Goal: Information Seeking & Learning: Check status

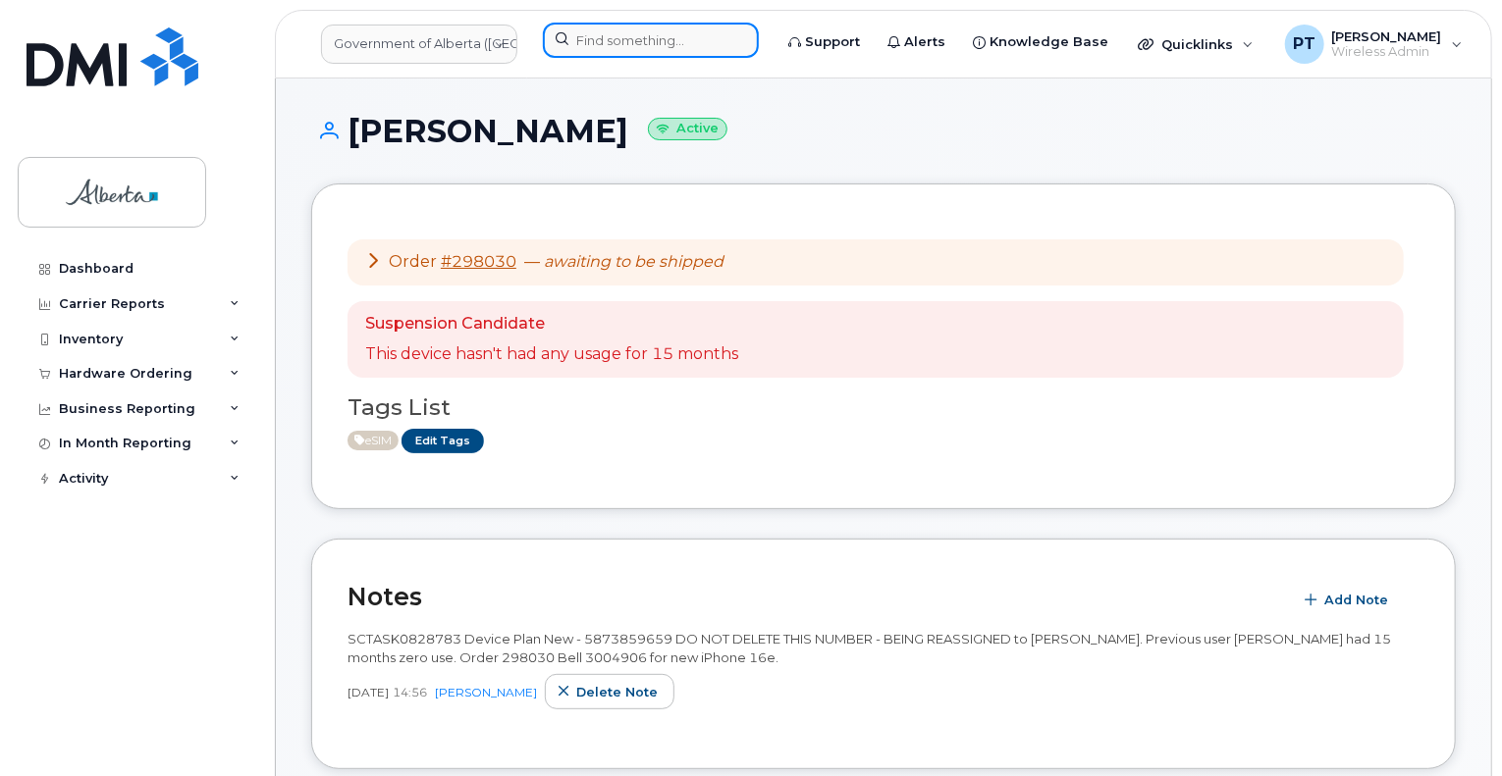
drag, startPoint x: 702, startPoint y: 44, endPoint x: 625, endPoint y: 31, distance: 77.6
click at [700, 42] on input at bounding box center [651, 40] width 216 height 35
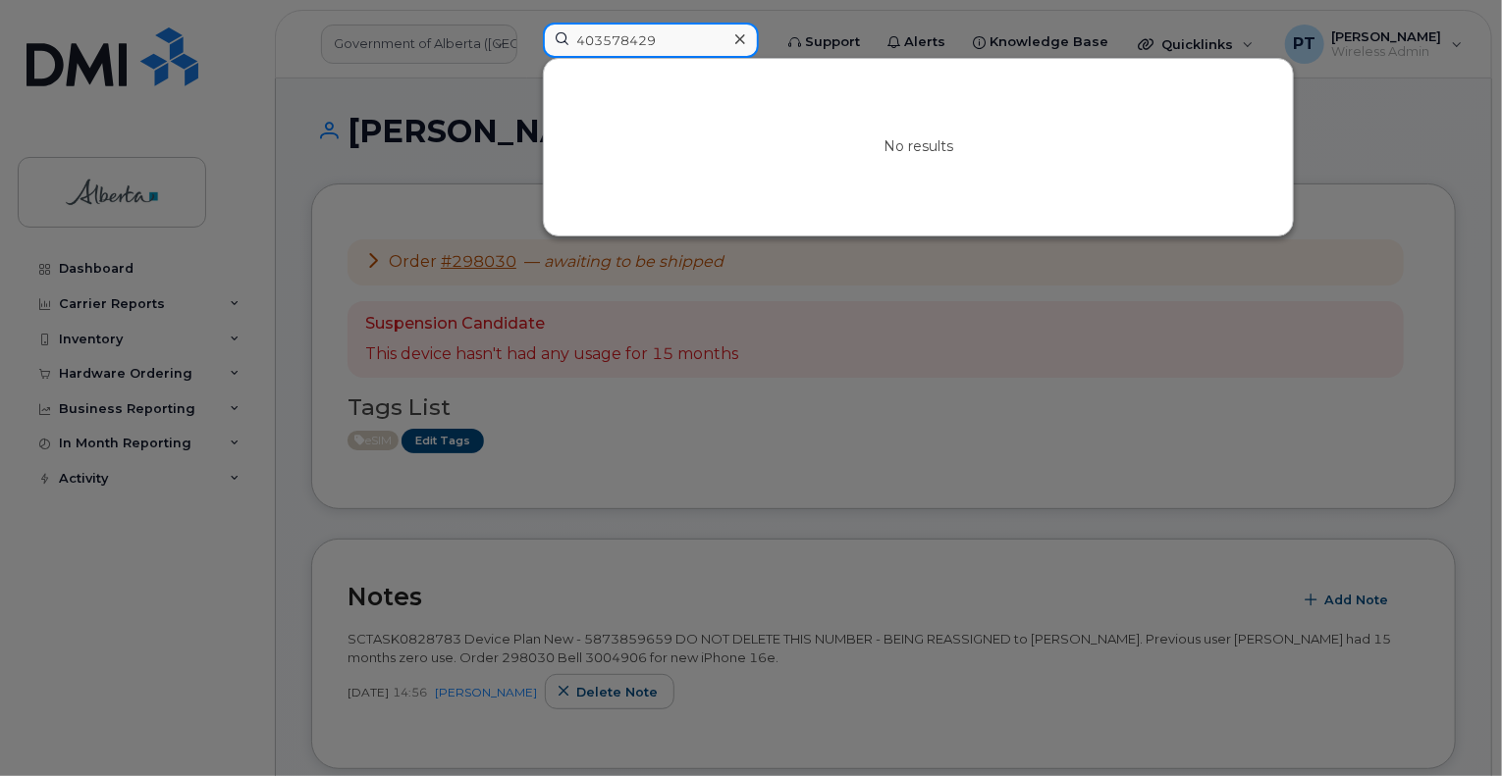
drag, startPoint x: 692, startPoint y: 34, endPoint x: 522, endPoint y: 37, distance: 169.8
click at [527, 37] on div "403578429 No results" at bounding box center [650, 44] width 247 height 43
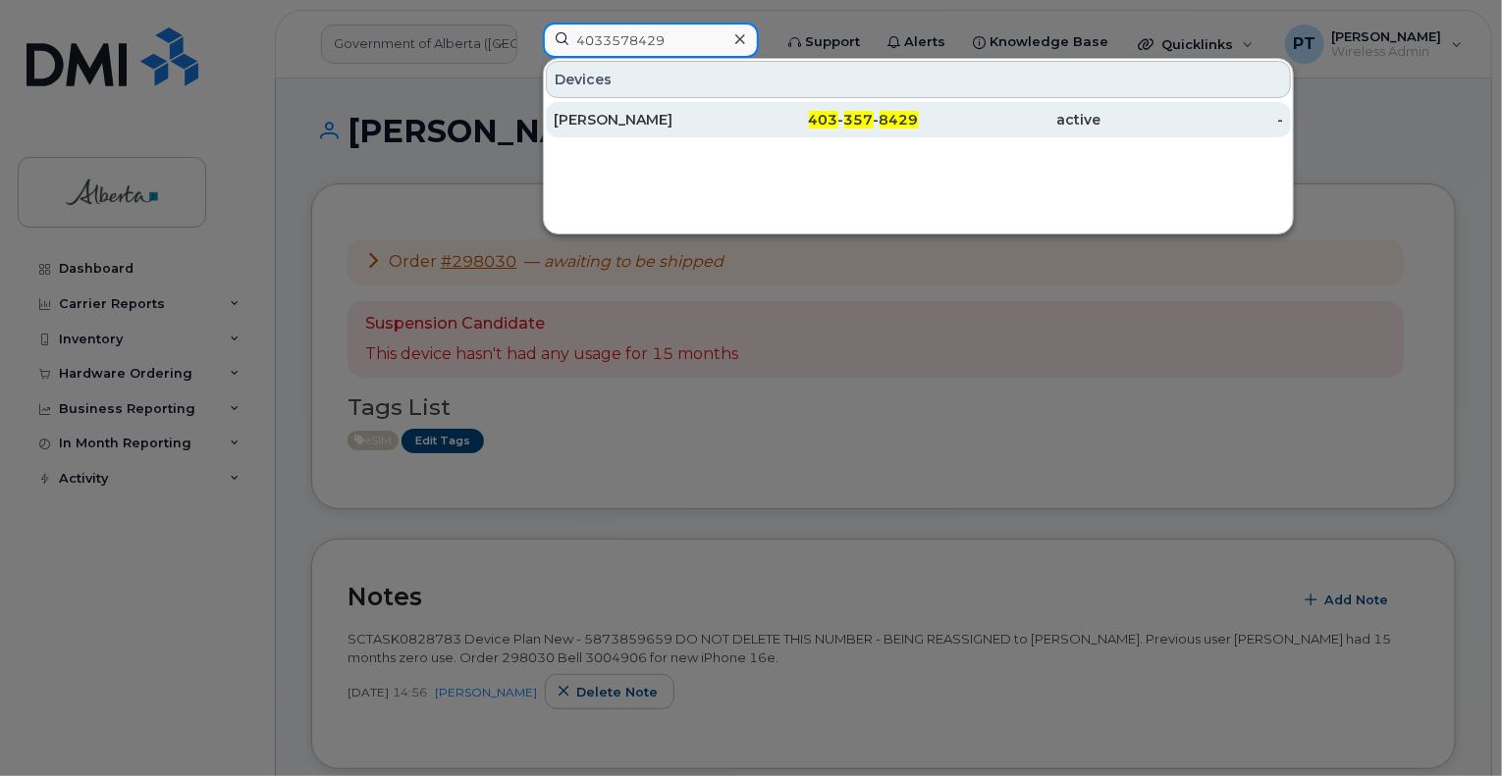
type input "4033578429"
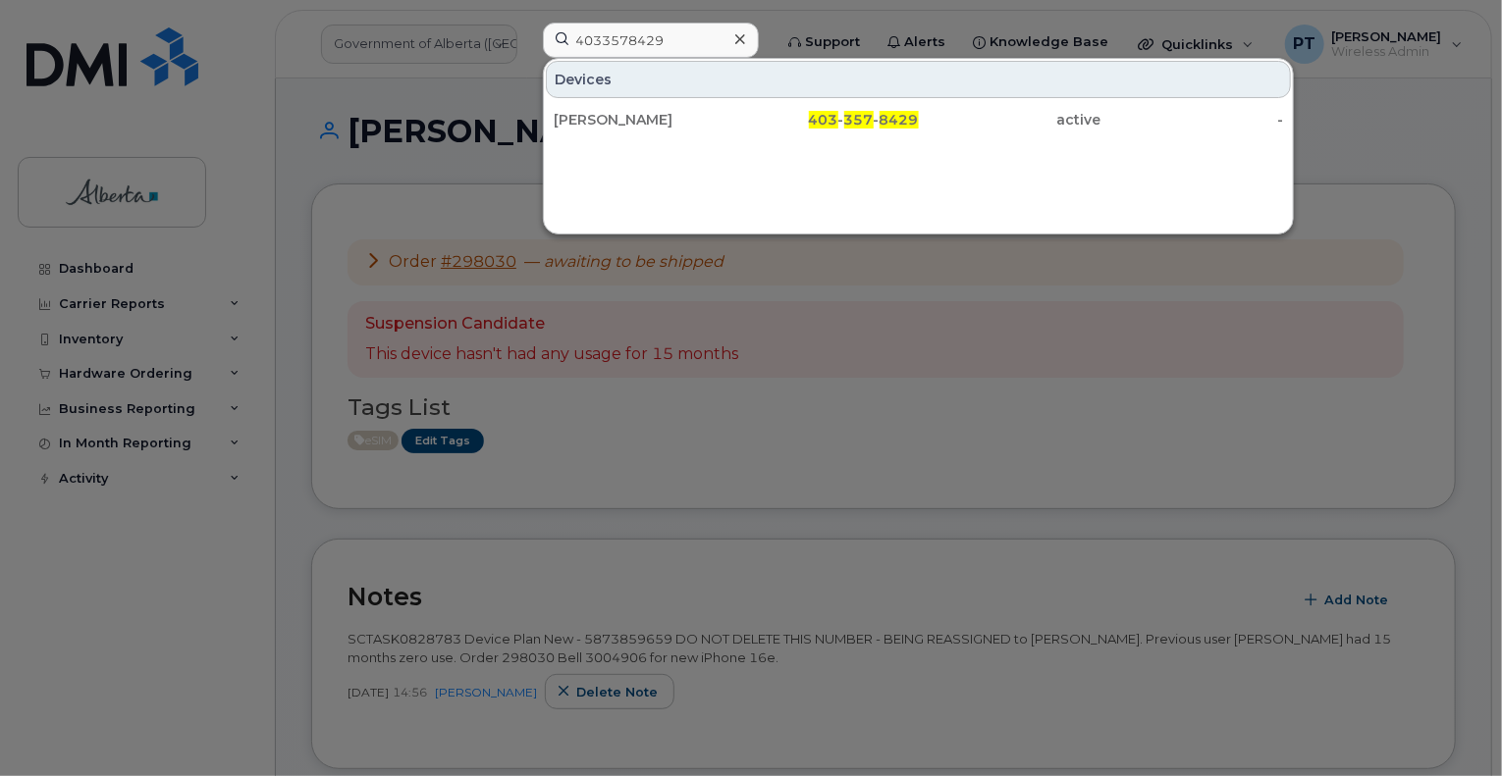
drag, startPoint x: 598, startPoint y: 117, endPoint x: 1046, endPoint y: 296, distance: 483.2
click at [598, 117] on div "Peter Tomlinson" at bounding box center [645, 120] width 183 height 20
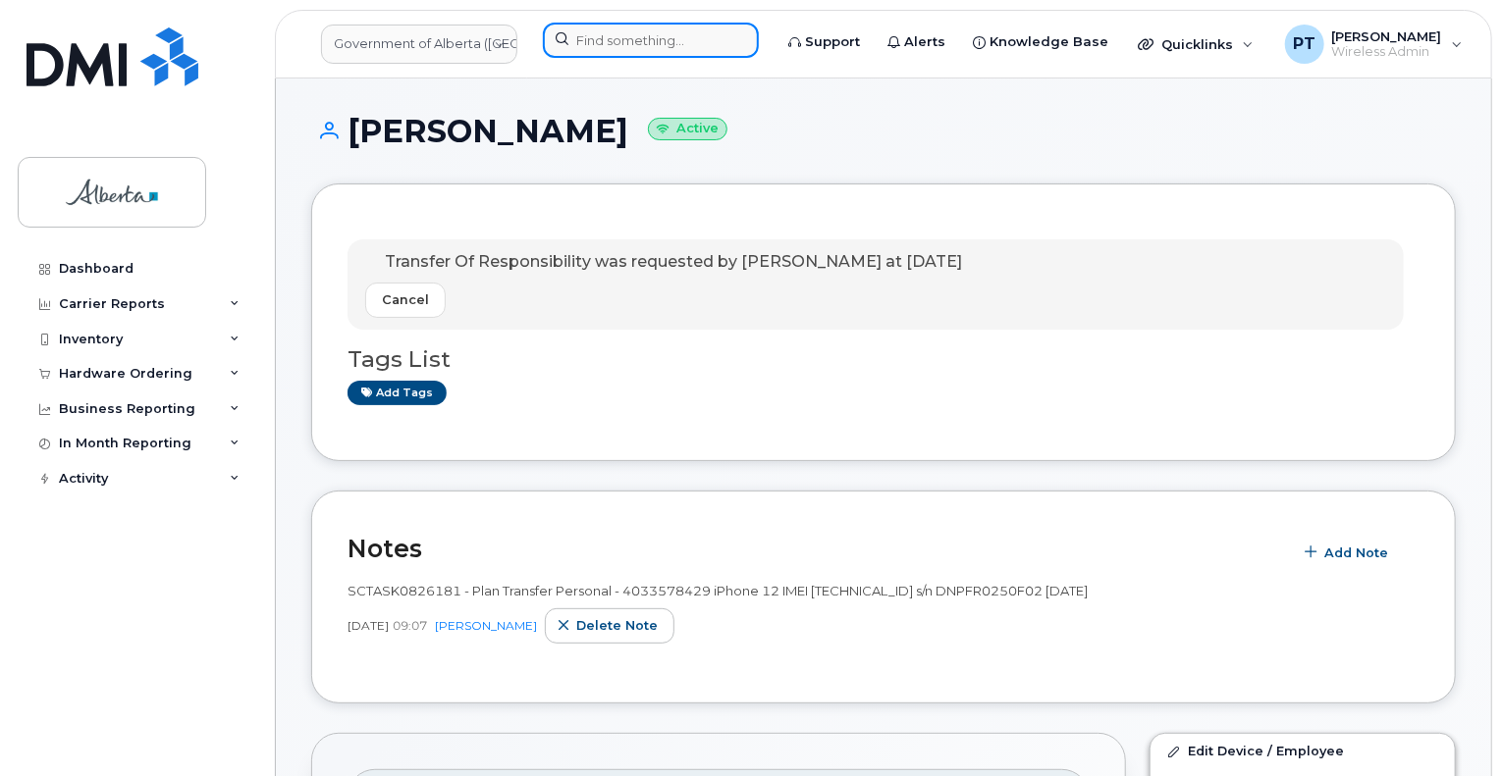
drag, startPoint x: 611, startPoint y: 44, endPoint x: 573, endPoint y: 25, distance: 42.2
click at [608, 42] on input at bounding box center [651, 40] width 216 height 35
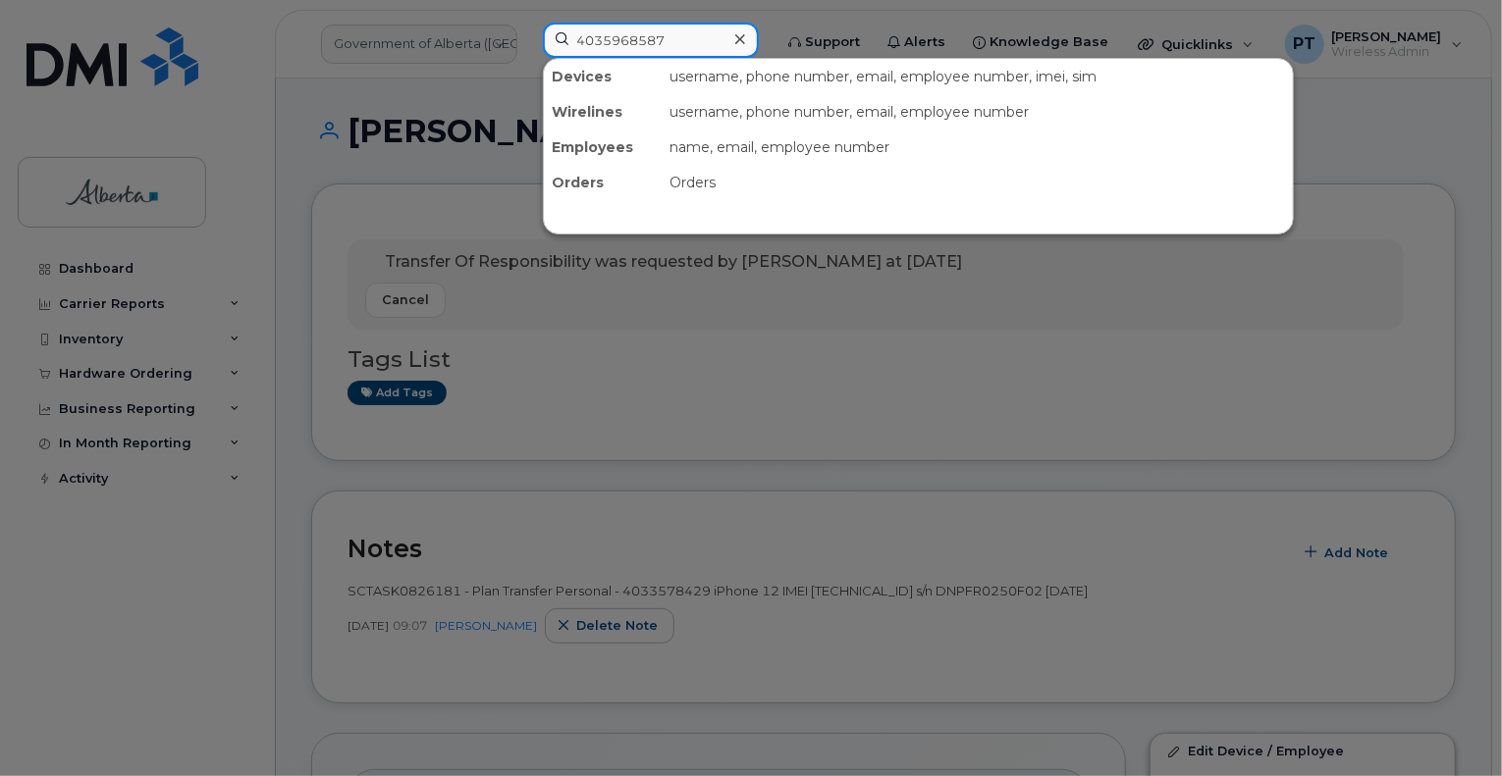
type input "4035968587"
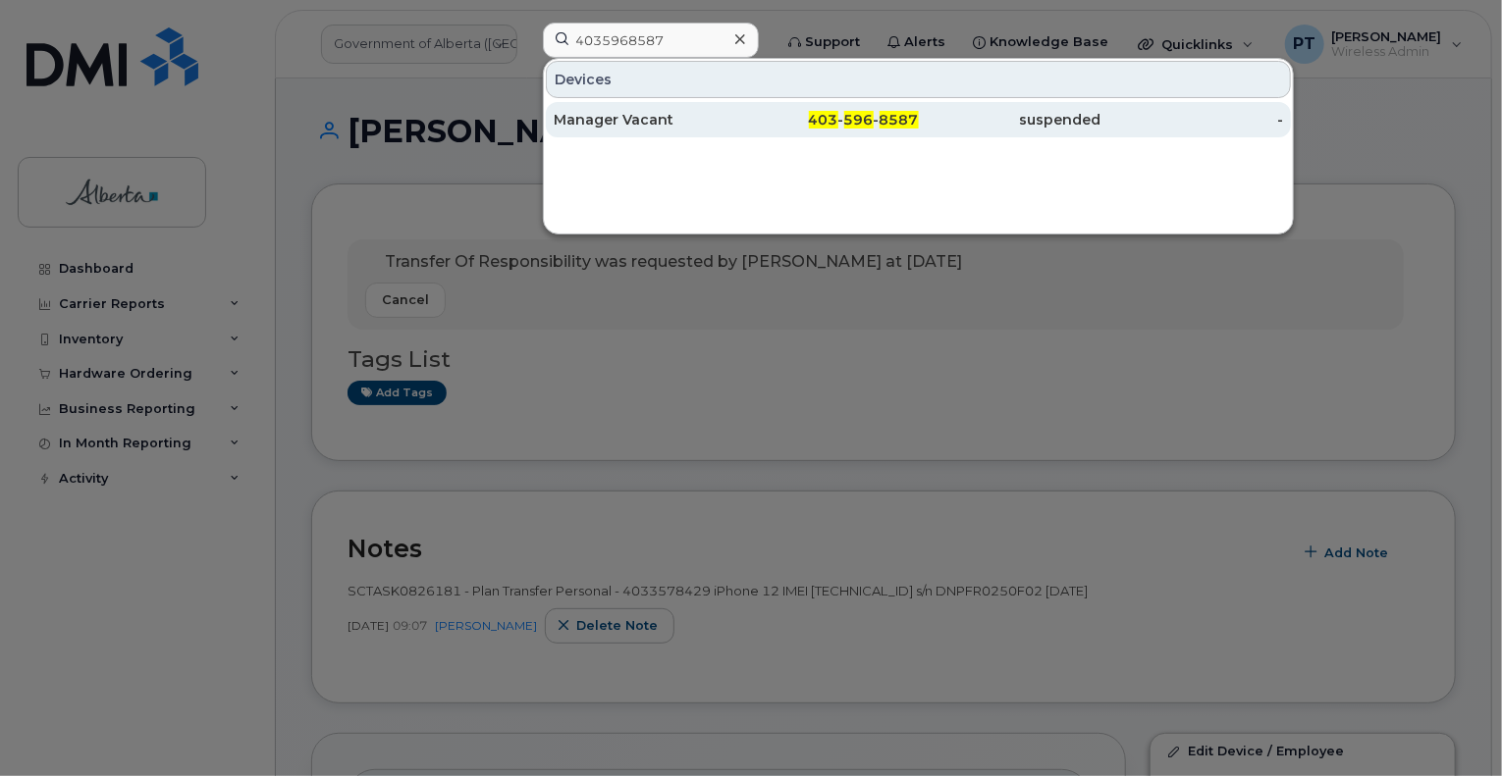
click at [613, 121] on div "Manager Vacant" at bounding box center [645, 120] width 183 height 20
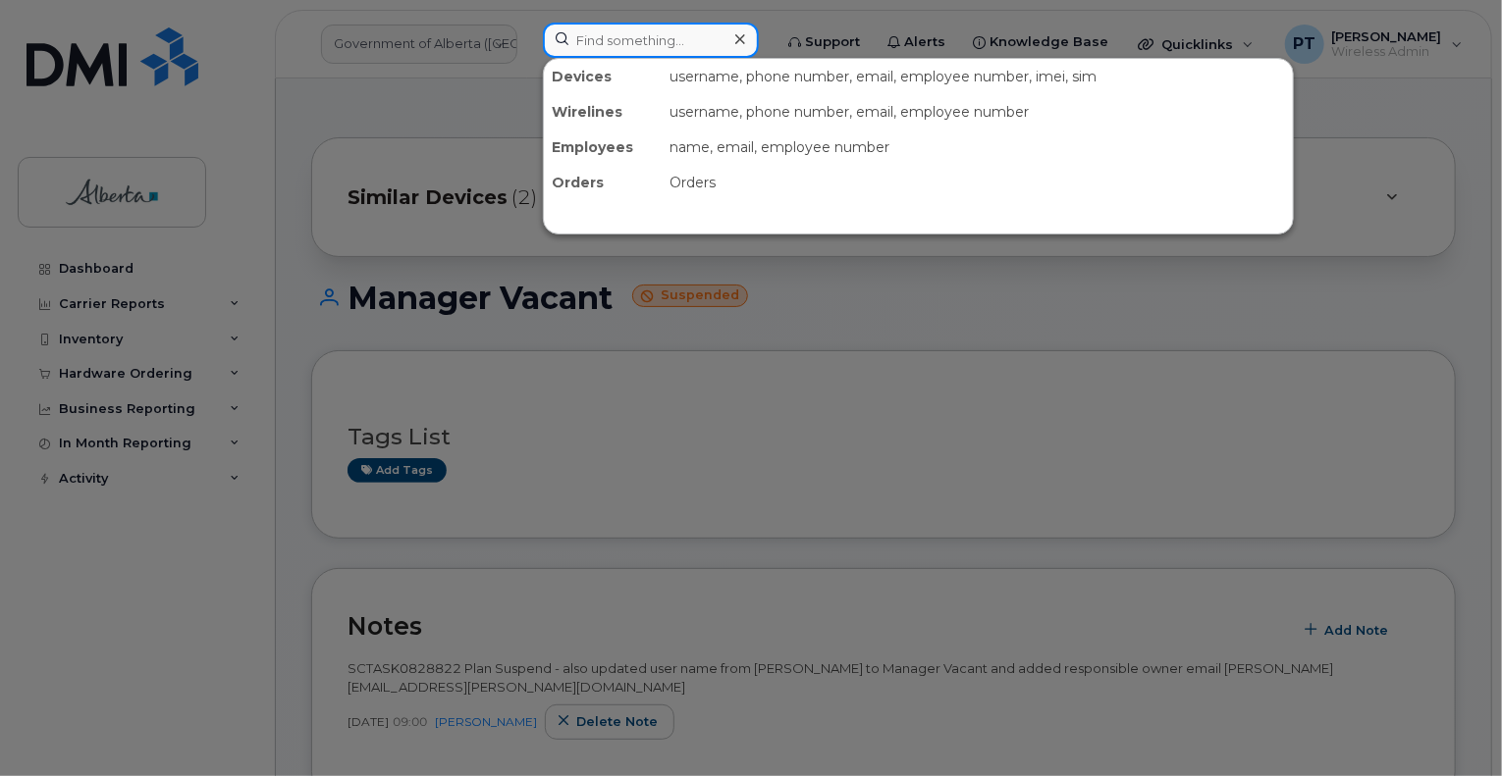
click at [591, 31] on input at bounding box center [651, 40] width 216 height 35
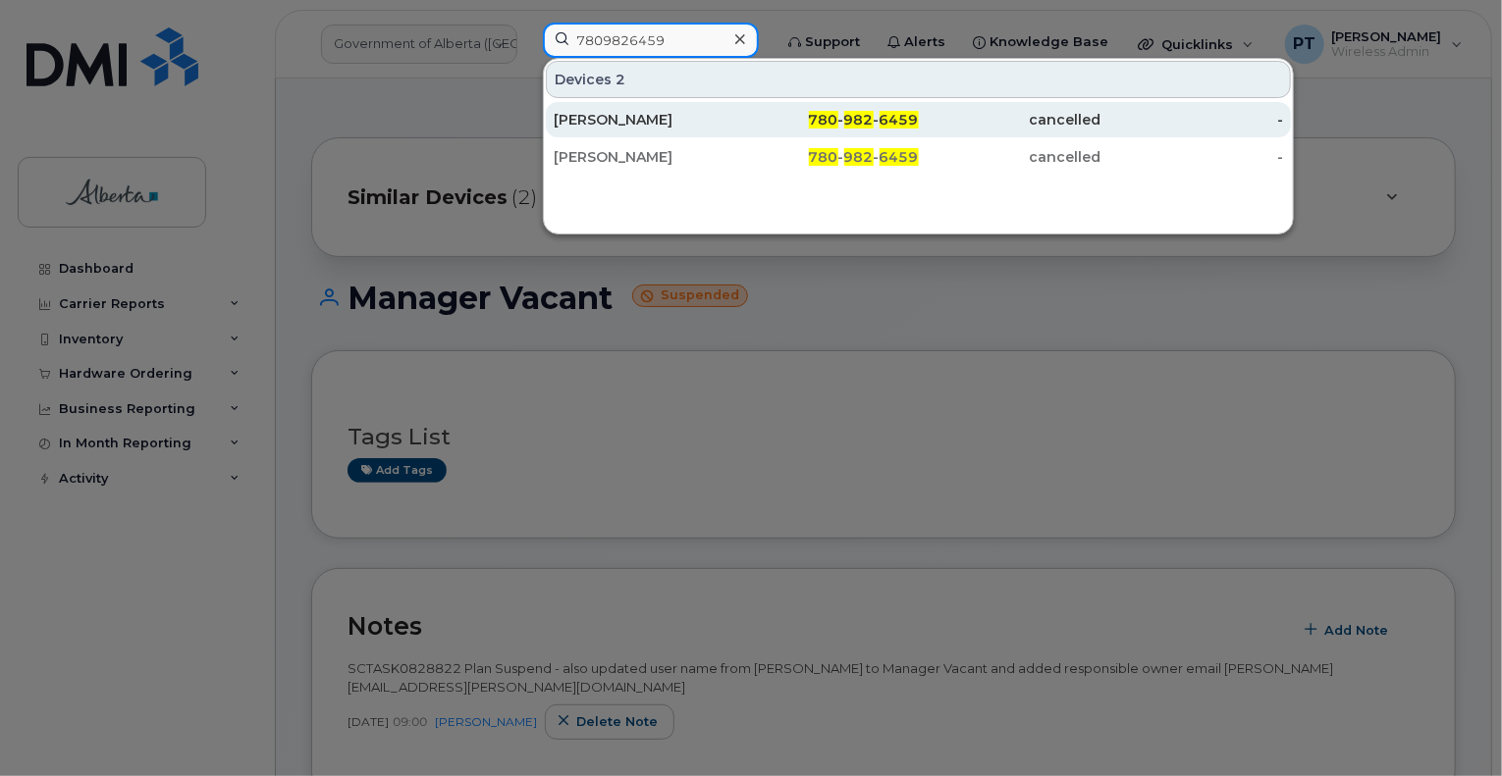
type input "7809826459"
click at [603, 123] on div "Susan Maeda" at bounding box center [645, 120] width 183 height 20
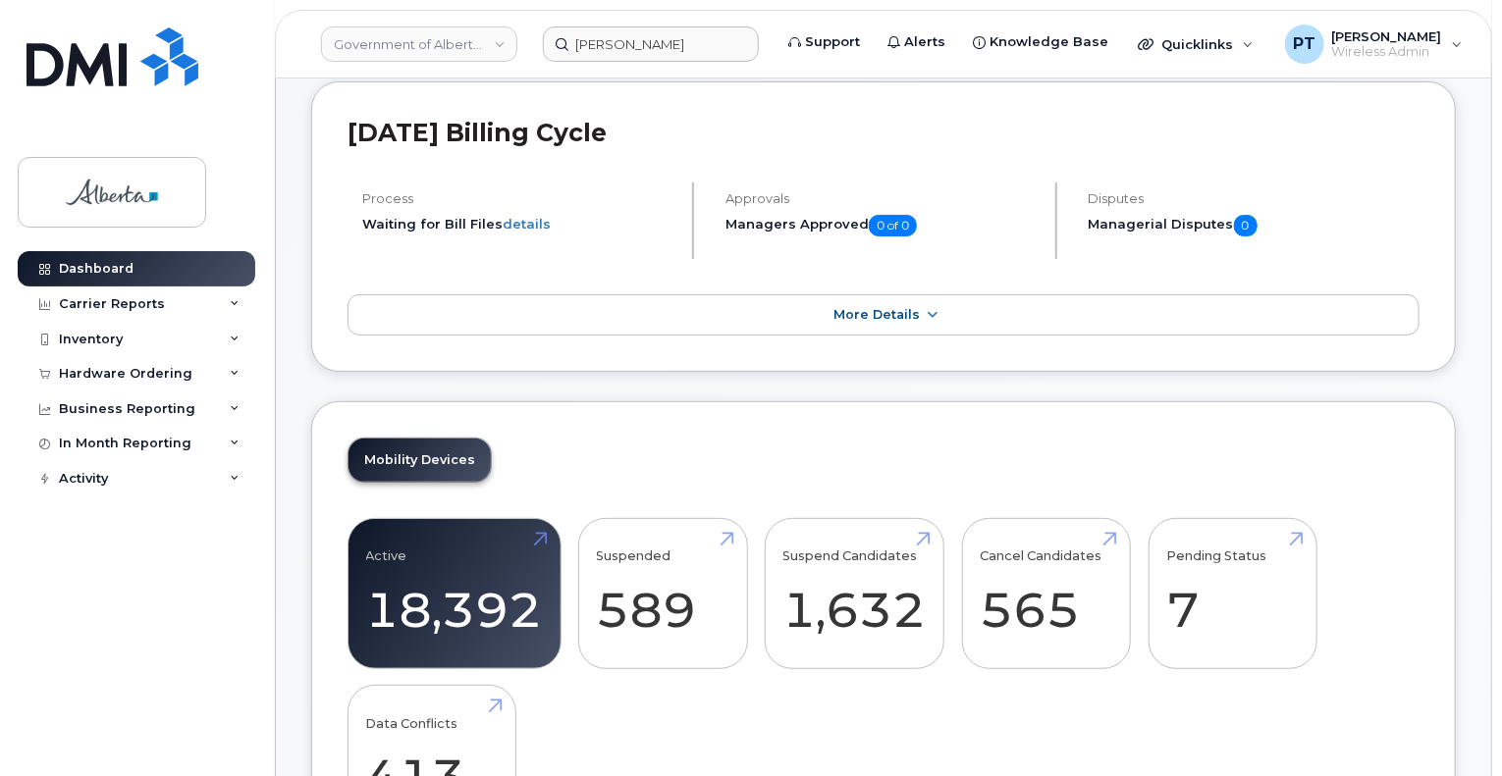
scroll to position [98, 0]
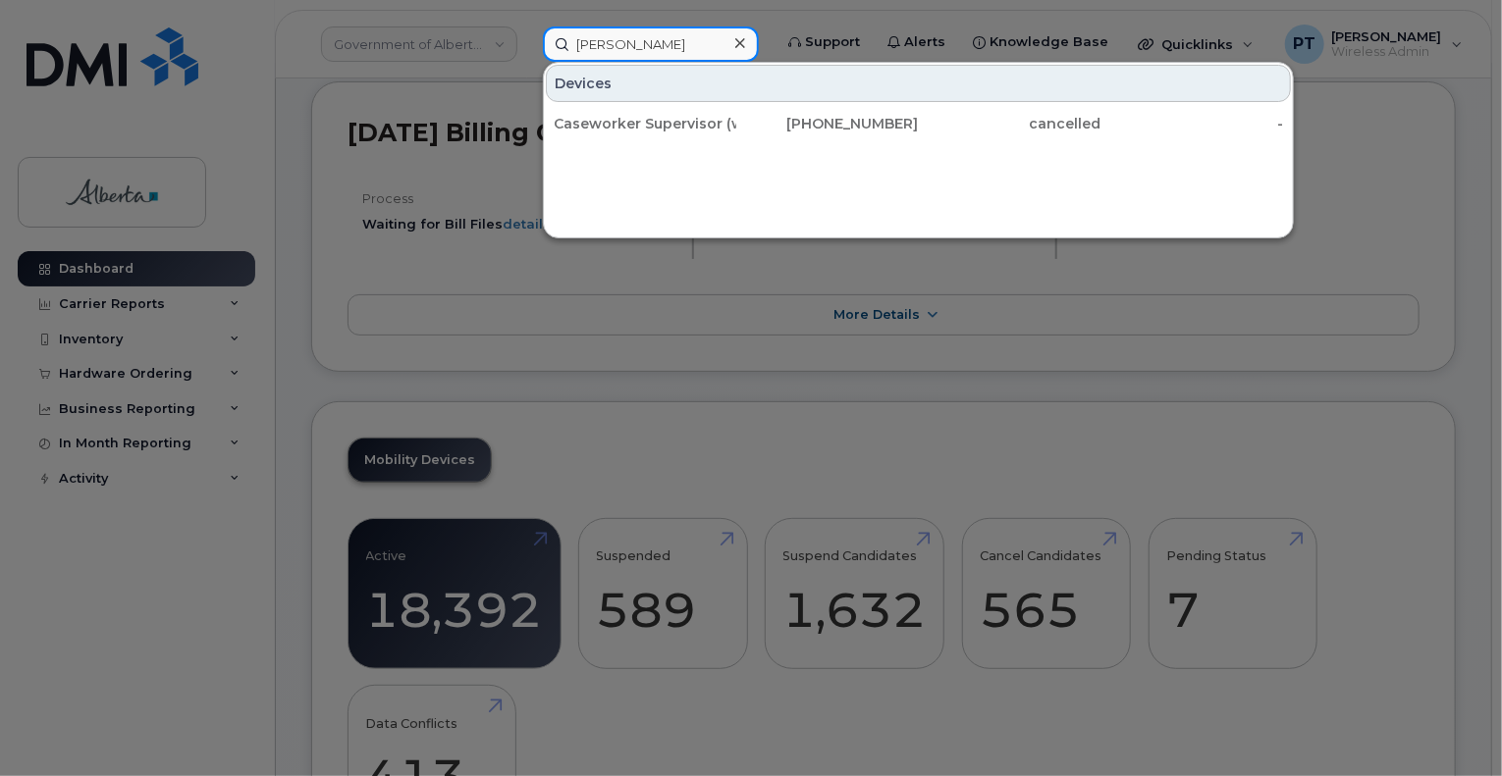
click at [605, 36] on input "Elaine Mayo" at bounding box center [651, 44] width 216 height 35
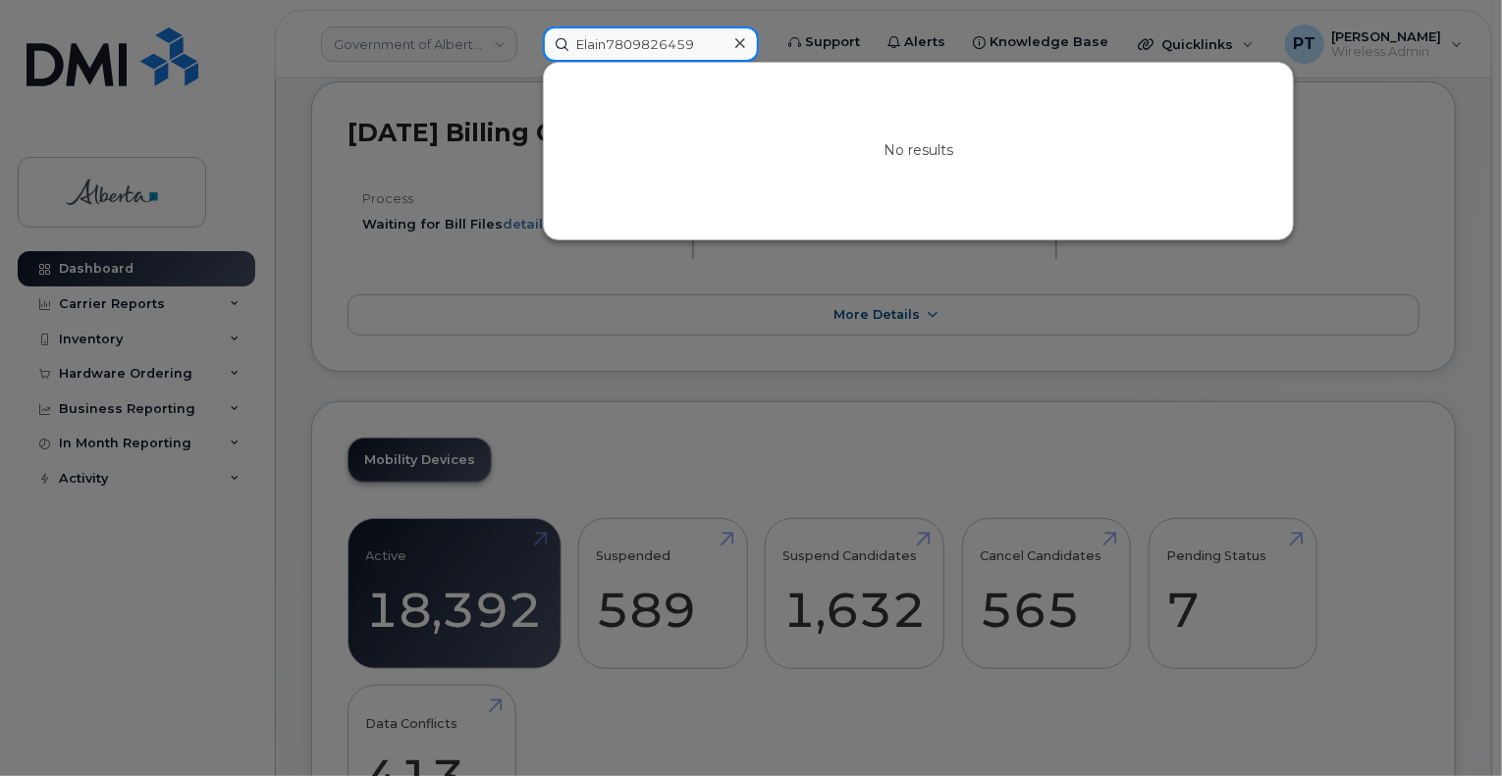
type input "Elain7809826459"
click at [745, 42] on icon at bounding box center [740, 43] width 10 height 16
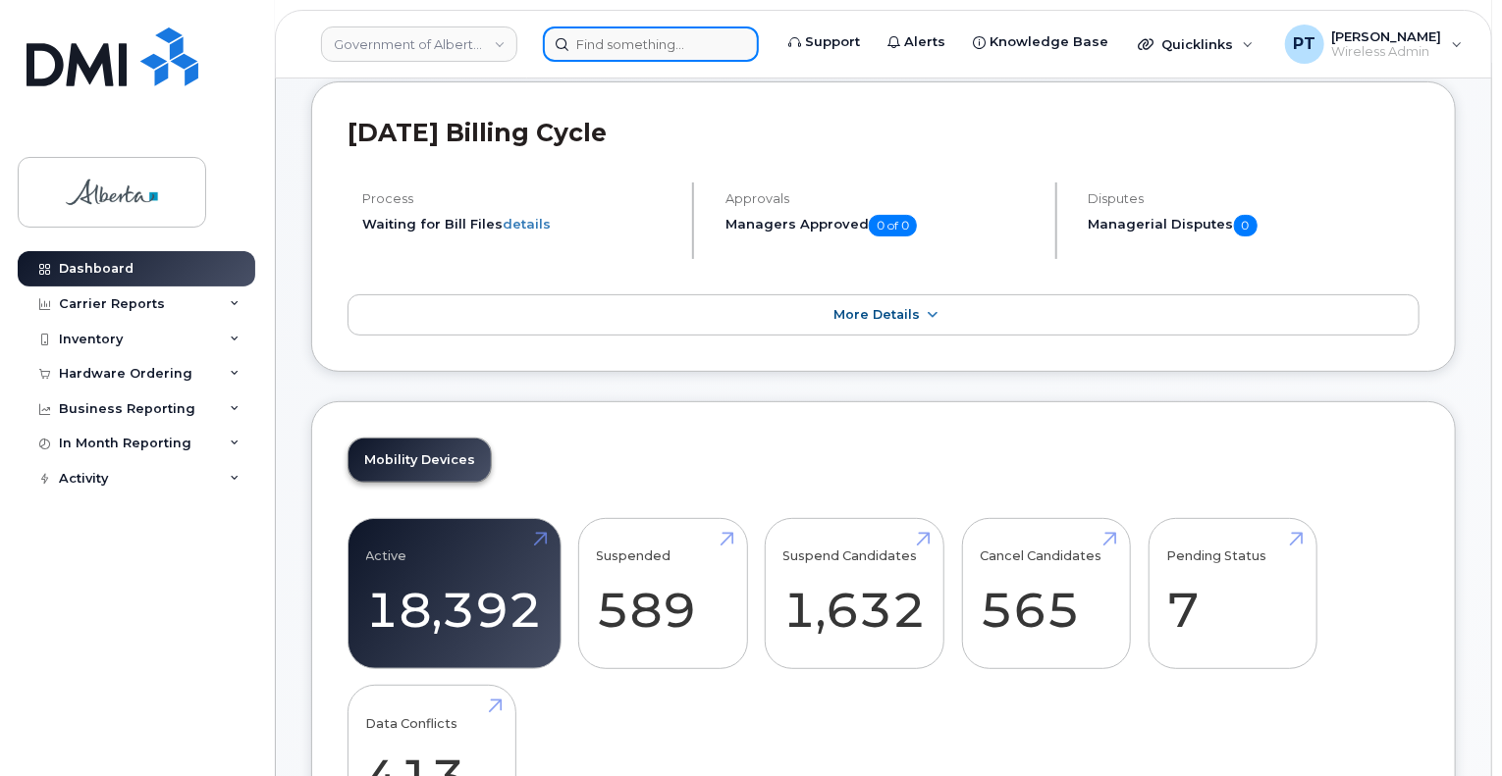
click at [639, 43] on input at bounding box center [651, 44] width 216 height 35
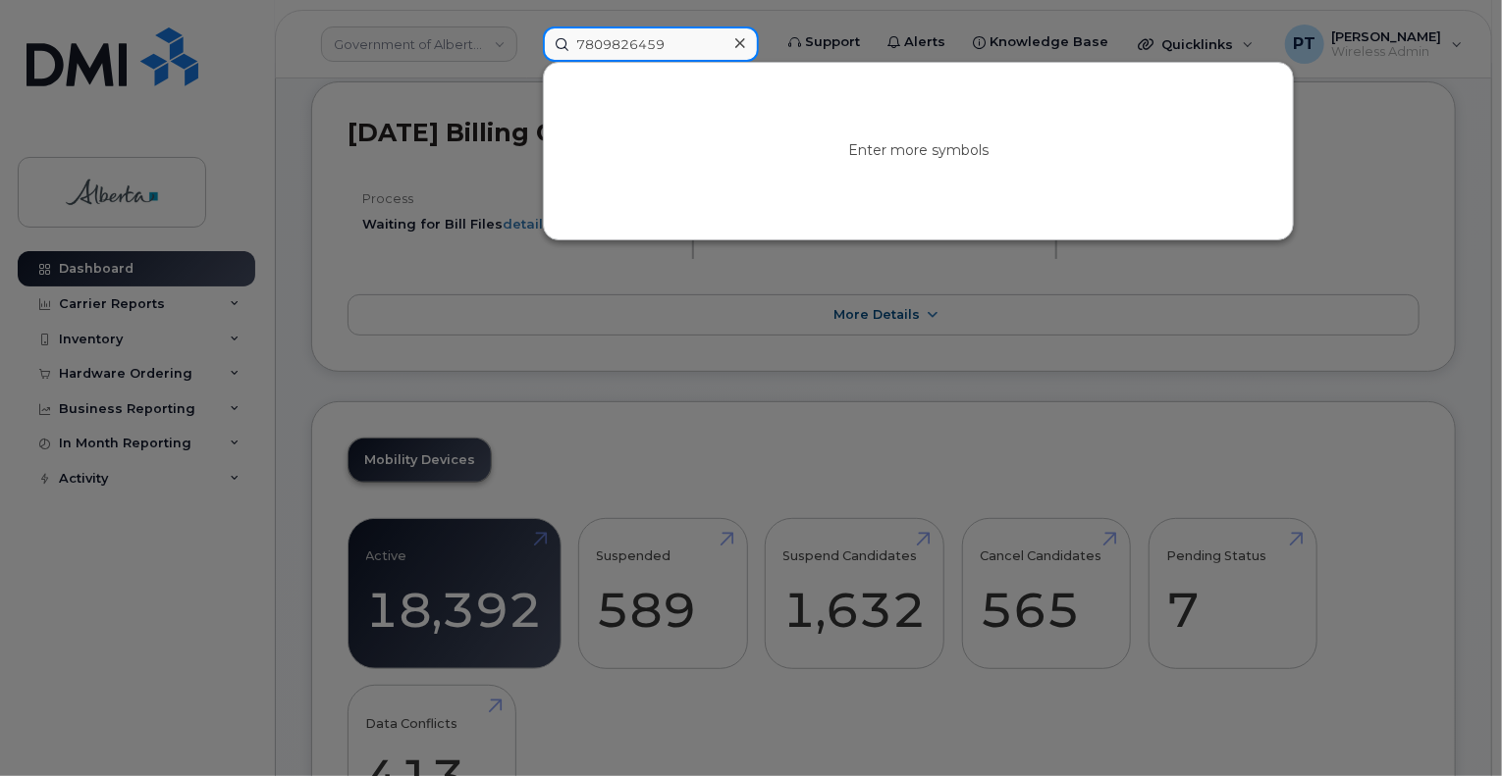
type input "7809826459"
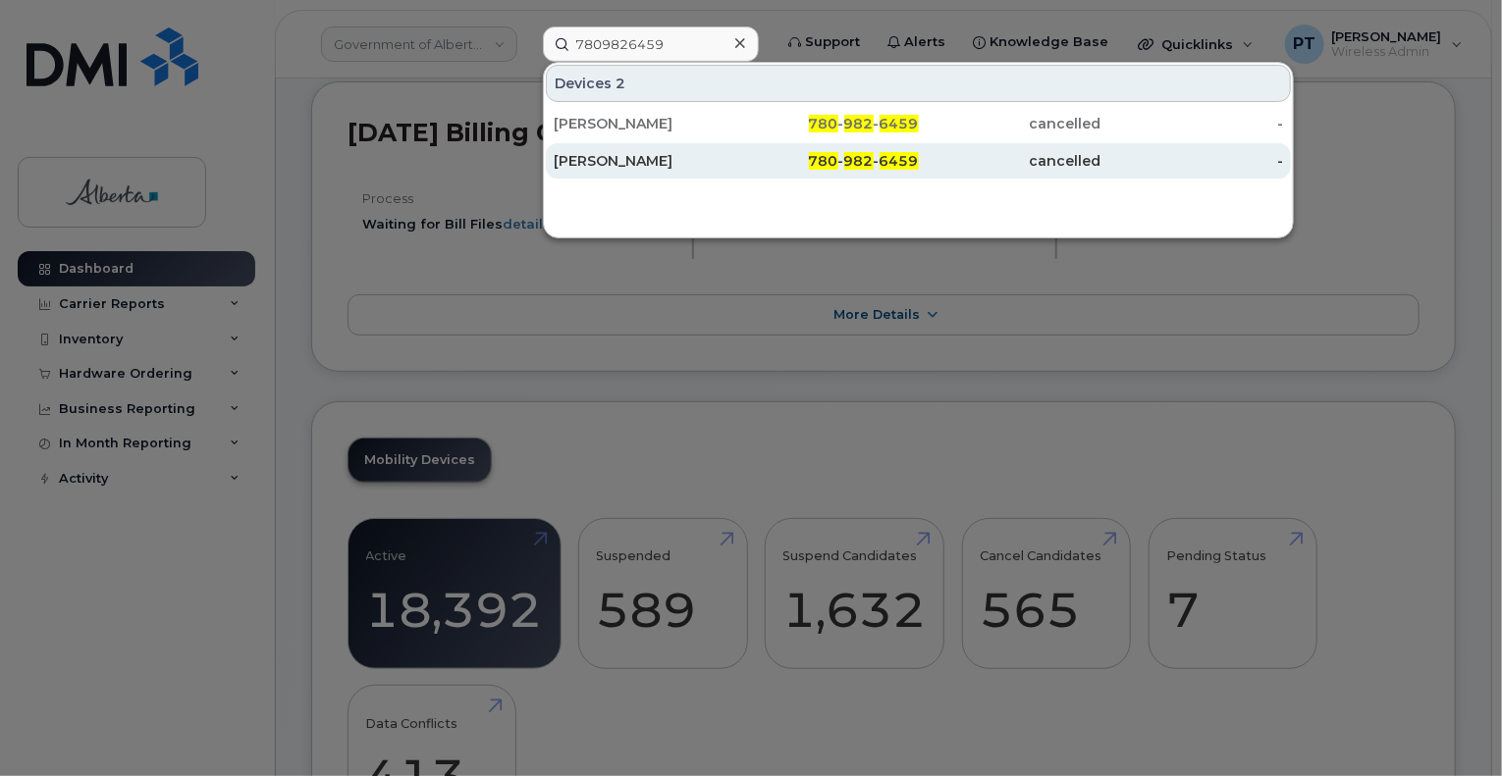
click at [614, 160] on div "[PERSON_NAME]" at bounding box center [645, 161] width 183 height 20
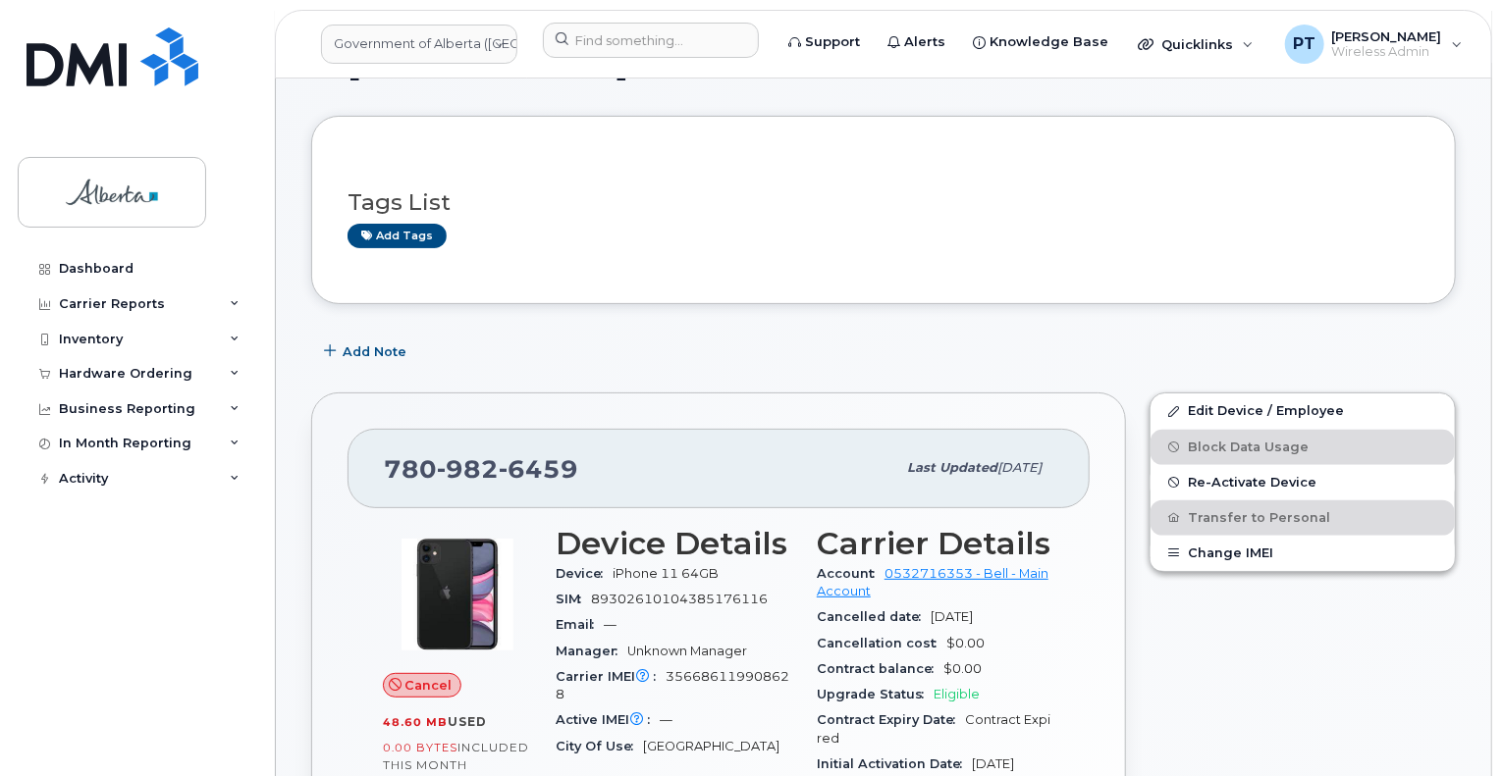
scroll to position [98, 0]
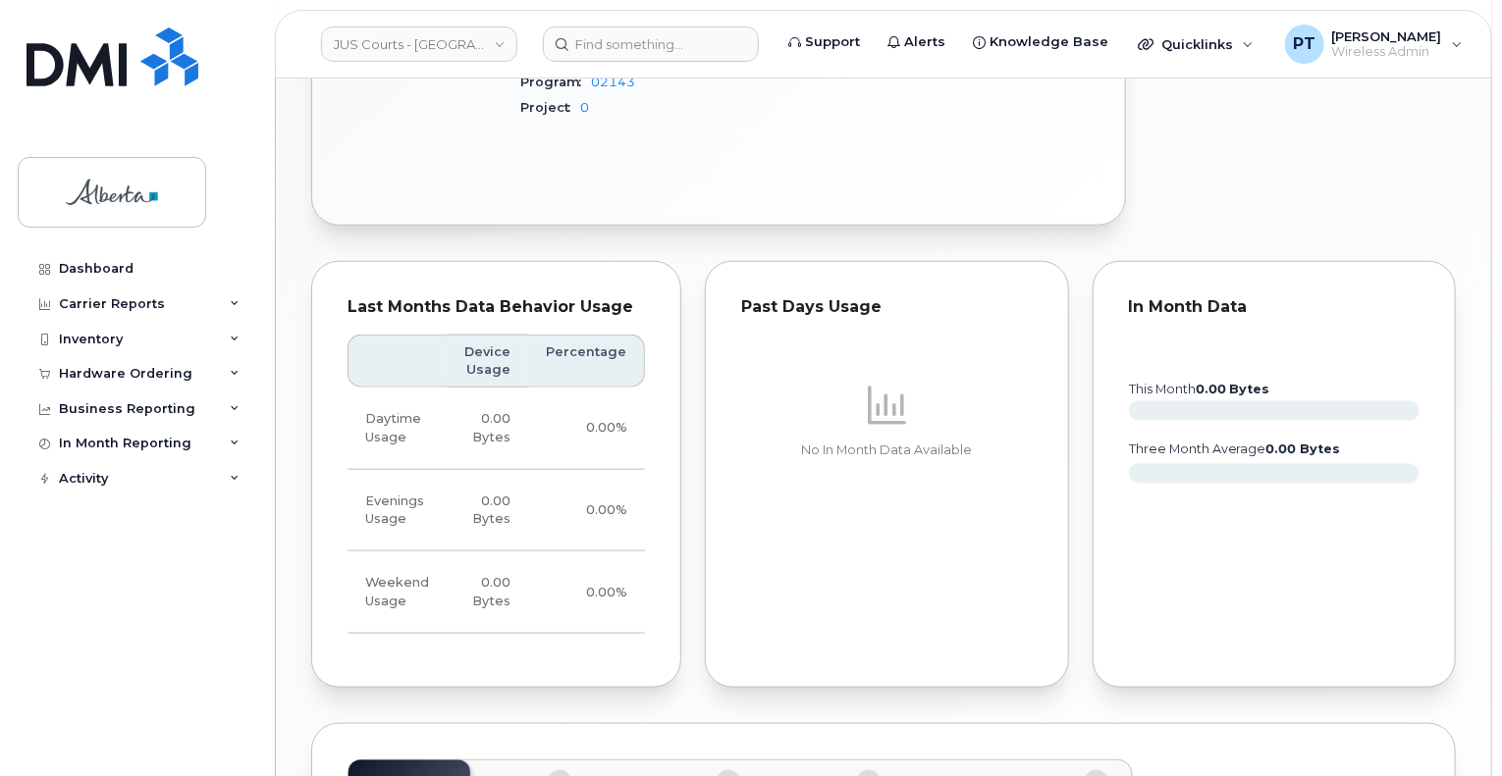
scroll to position [1211, 0]
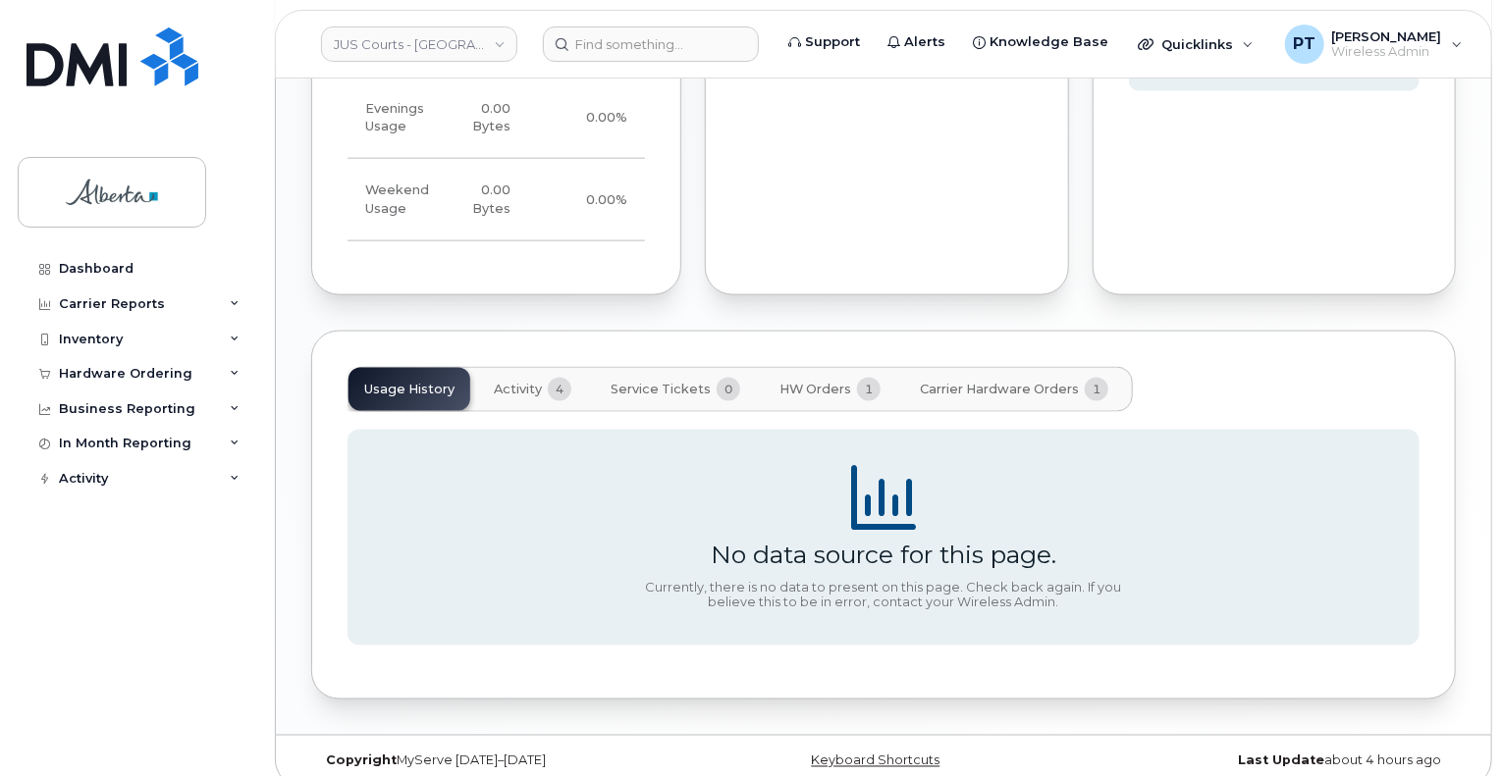
drag, startPoint x: 518, startPoint y: 363, endPoint x: 522, endPoint y: 381, distance: 18.1
click at [518, 382] on span "Activity" at bounding box center [518, 390] width 48 height 16
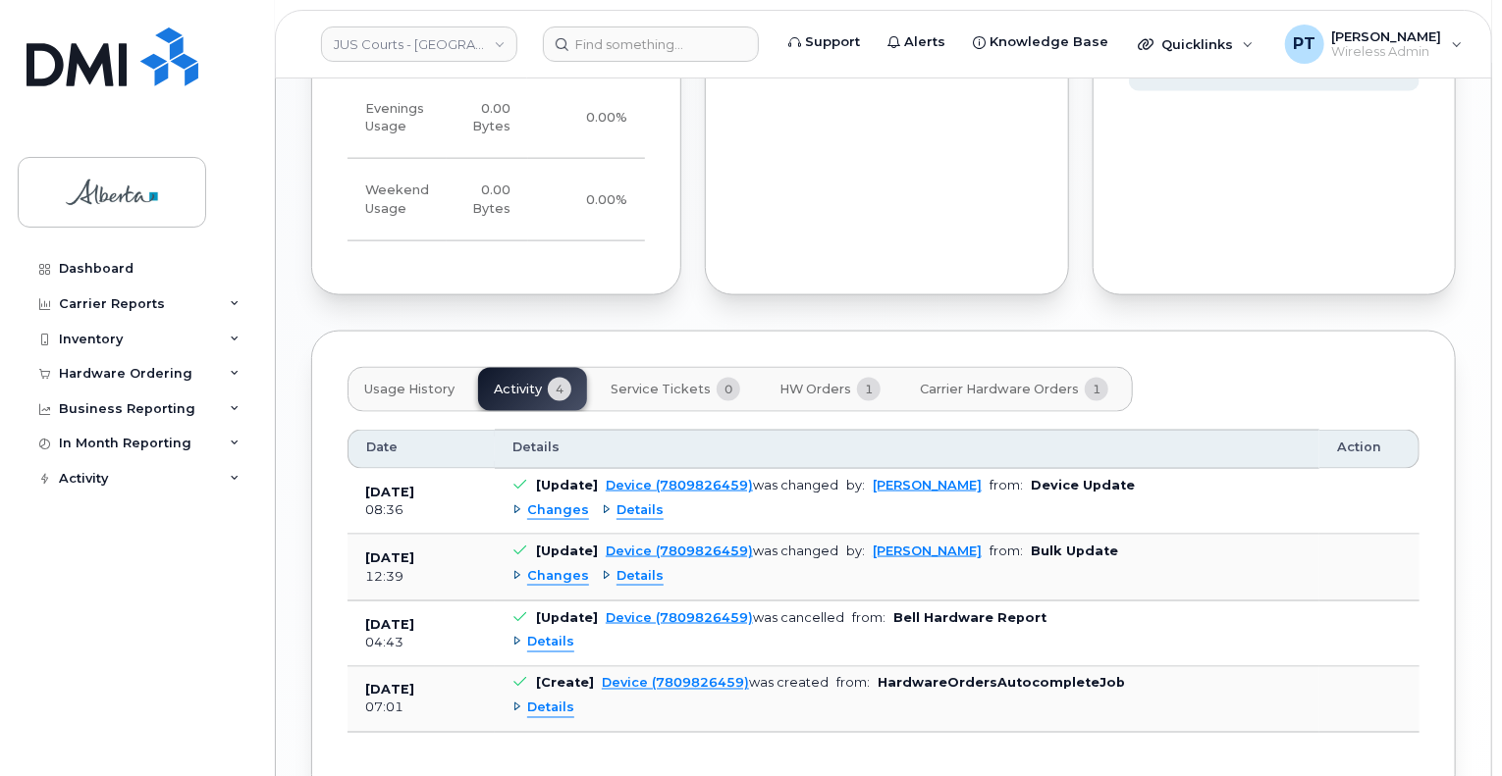
click at [547, 502] on span "Changes" at bounding box center [558, 511] width 62 height 19
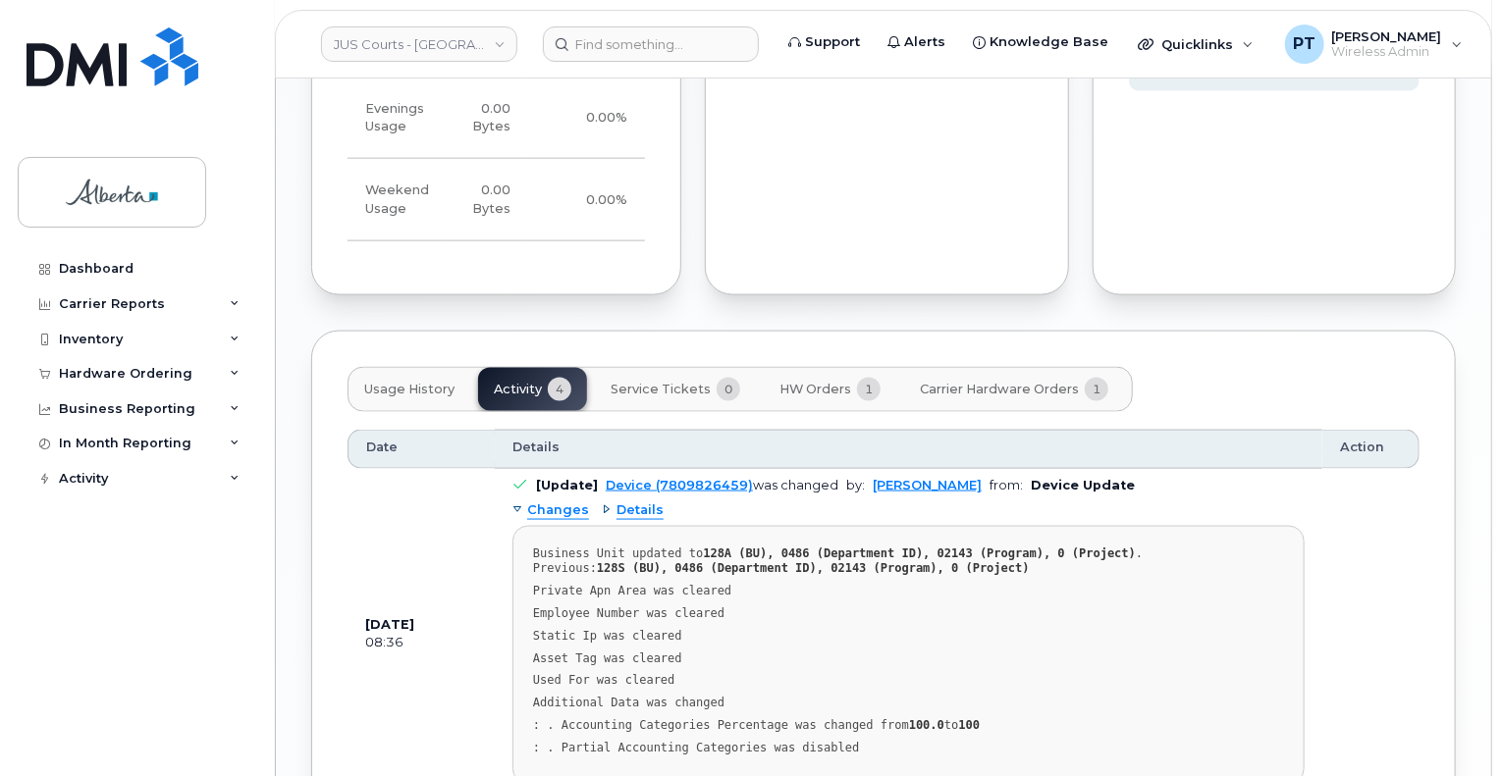
click at [507, 372] on div "Usage History Activity 4 Service Tickets 0 HW Orders 1 Carrier Hardware Orders 1" at bounding box center [739, 389] width 785 height 45
click at [553, 502] on span "Changes" at bounding box center [558, 511] width 62 height 19
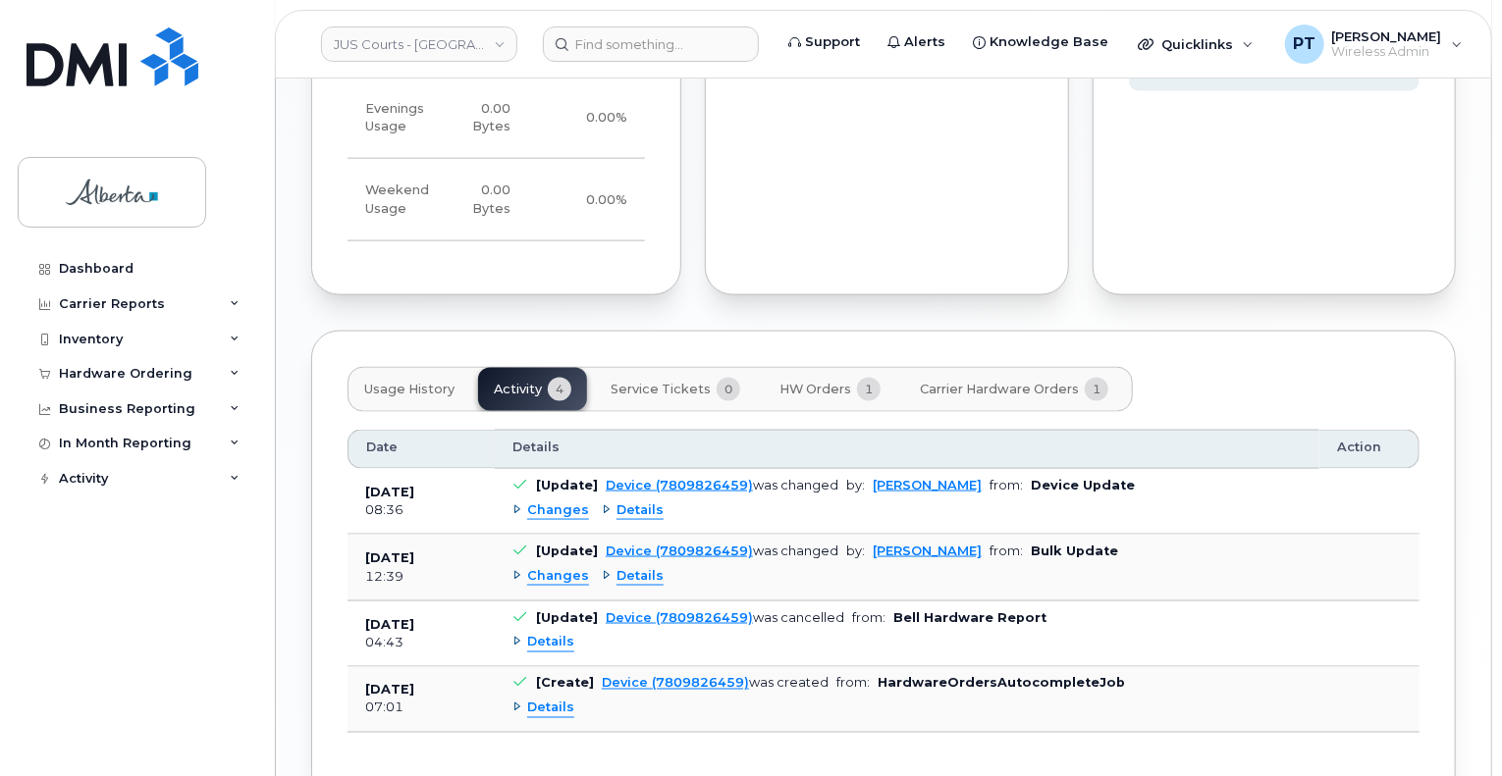
click at [546, 567] on span "Changes" at bounding box center [558, 576] width 62 height 19
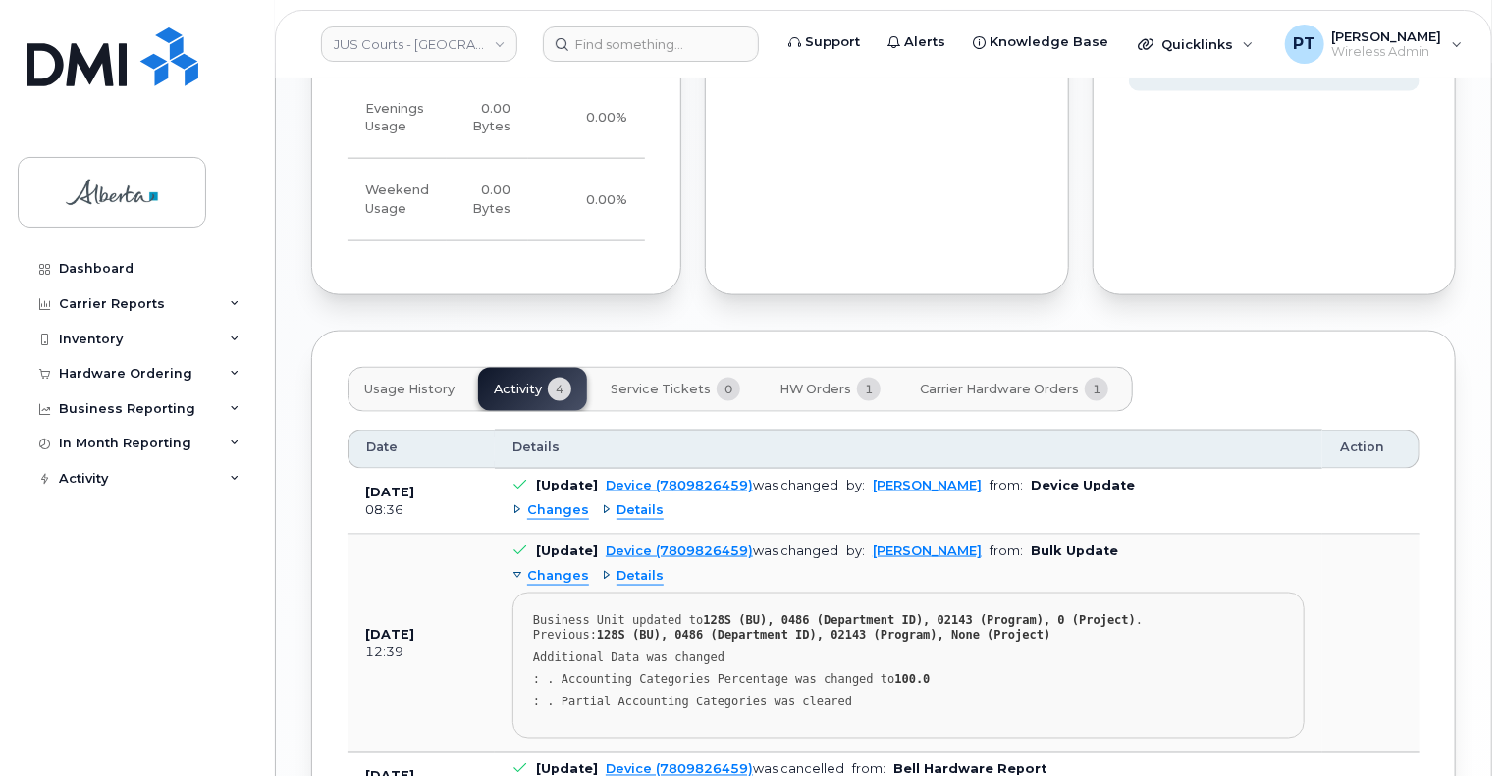
click at [546, 567] on span "Changes" at bounding box center [558, 576] width 62 height 19
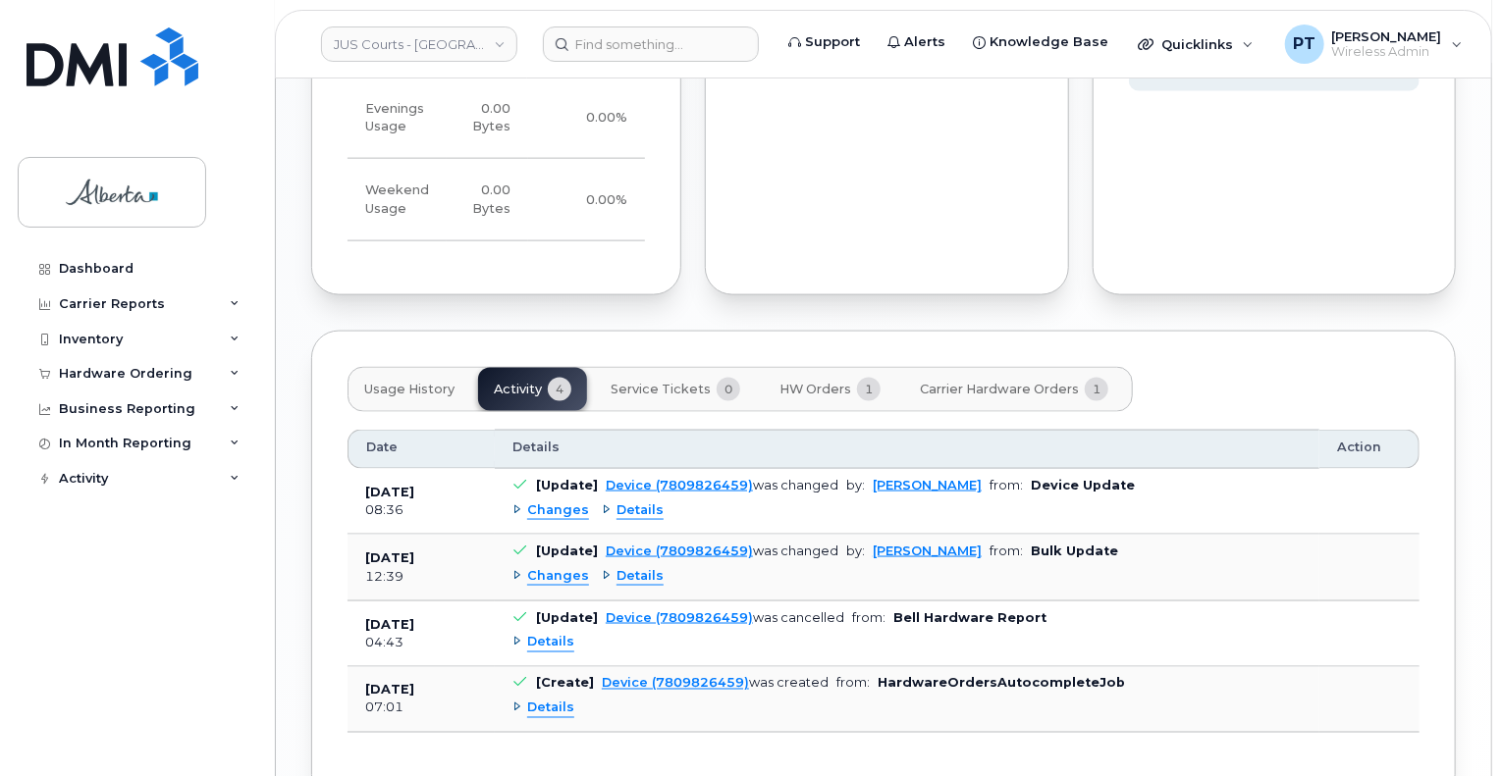
click at [546, 633] on span "Details" at bounding box center [550, 642] width 47 height 19
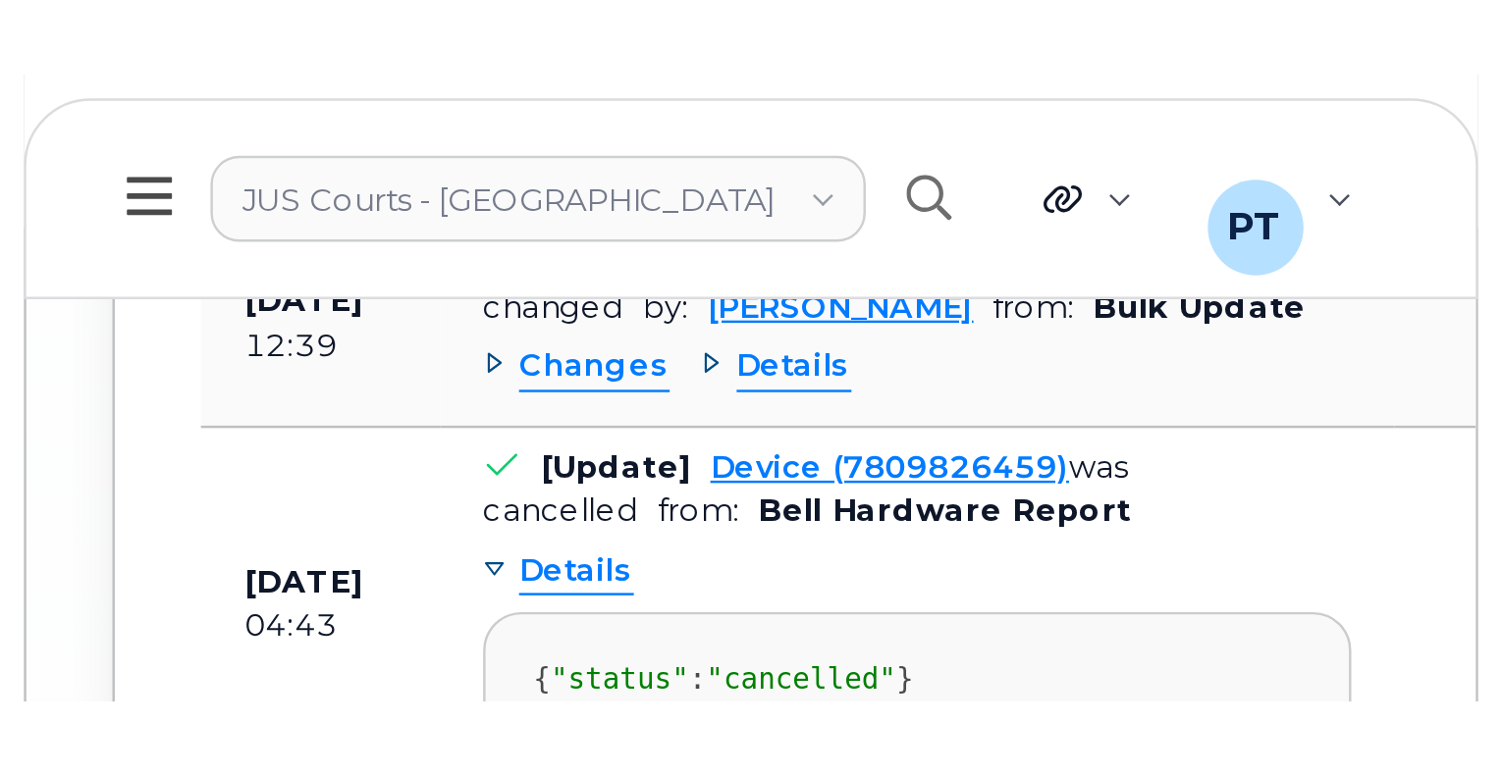
scroll to position [1408, 0]
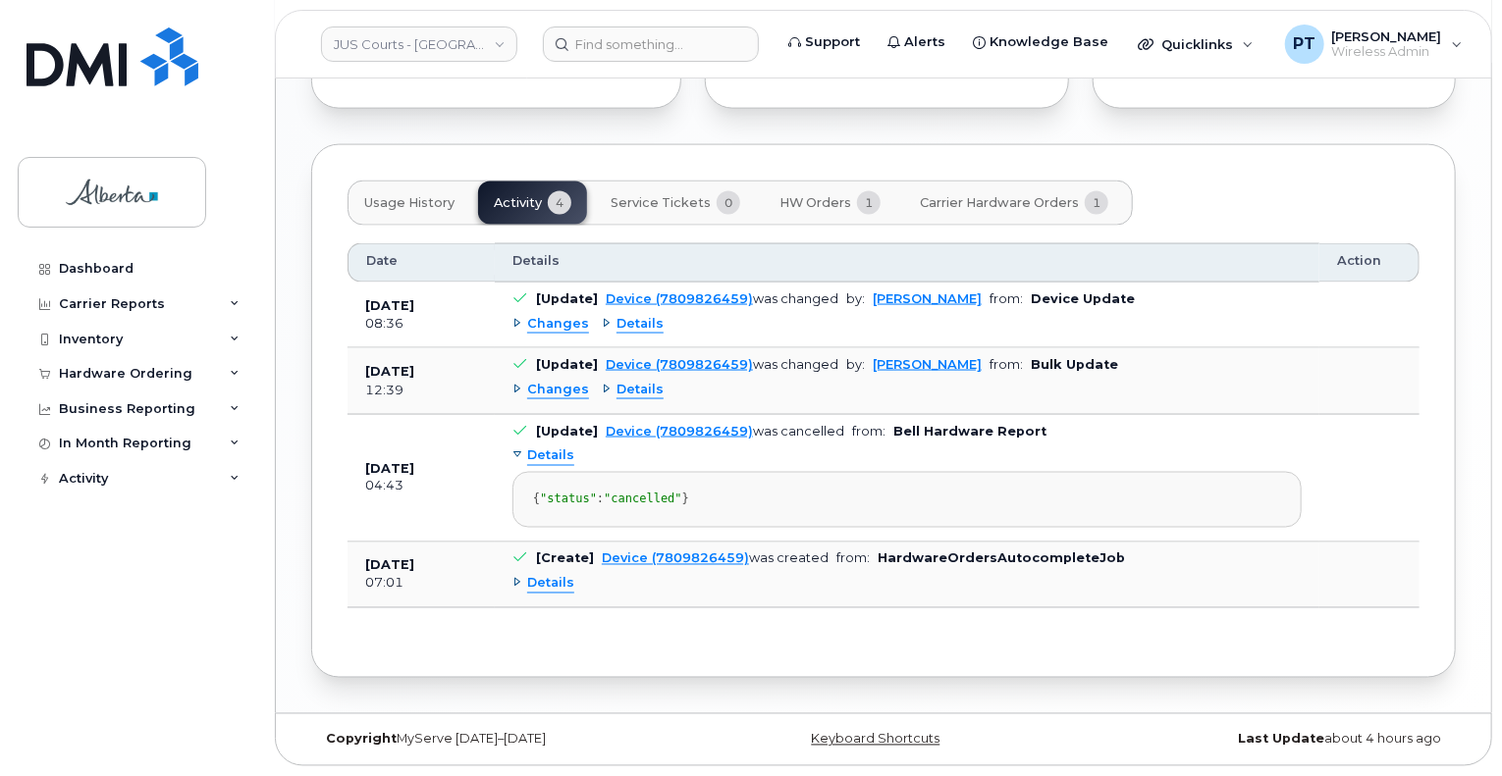
click at [807, 195] on span "HW Orders" at bounding box center [815, 203] width 72 height 16
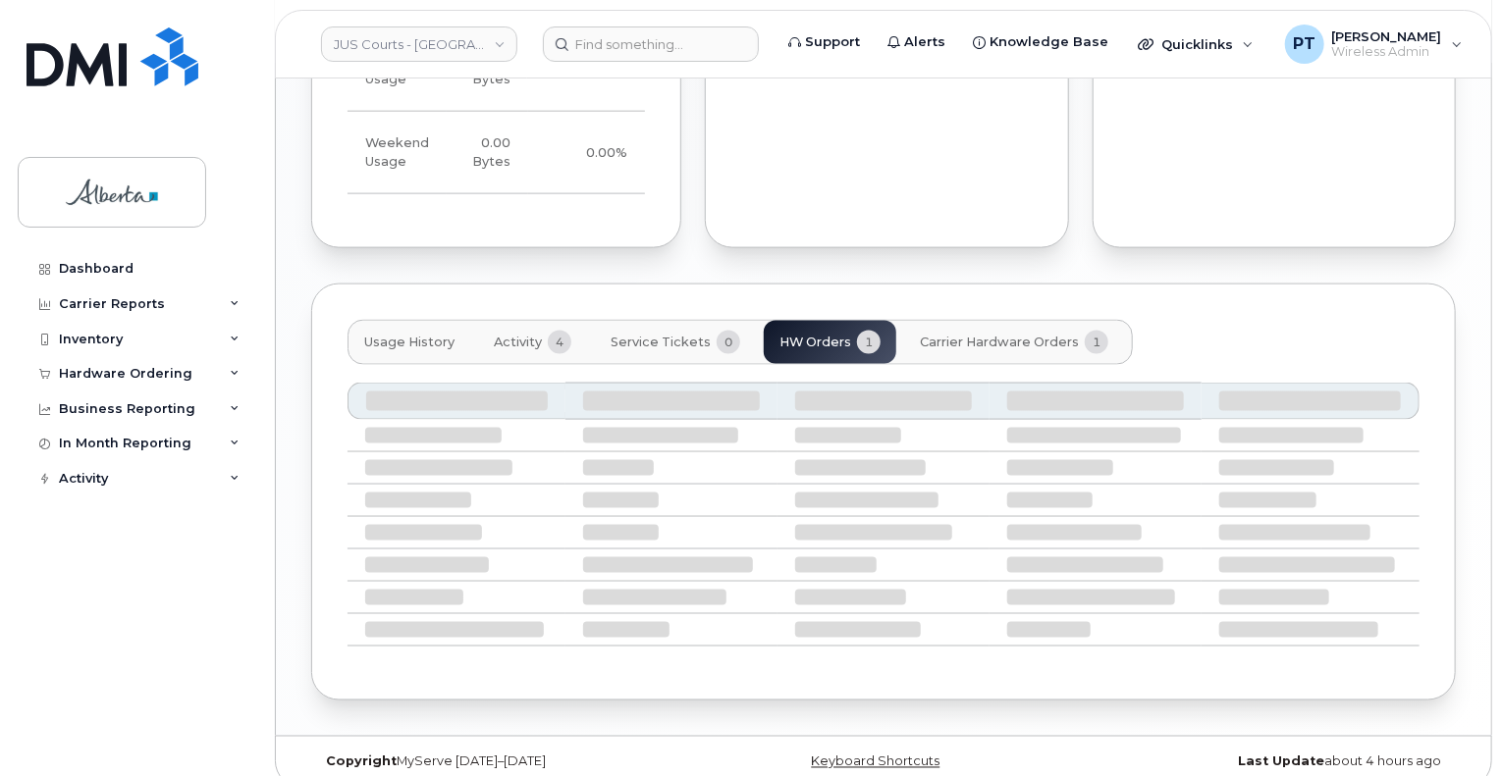
scroll to position [1151, 0]
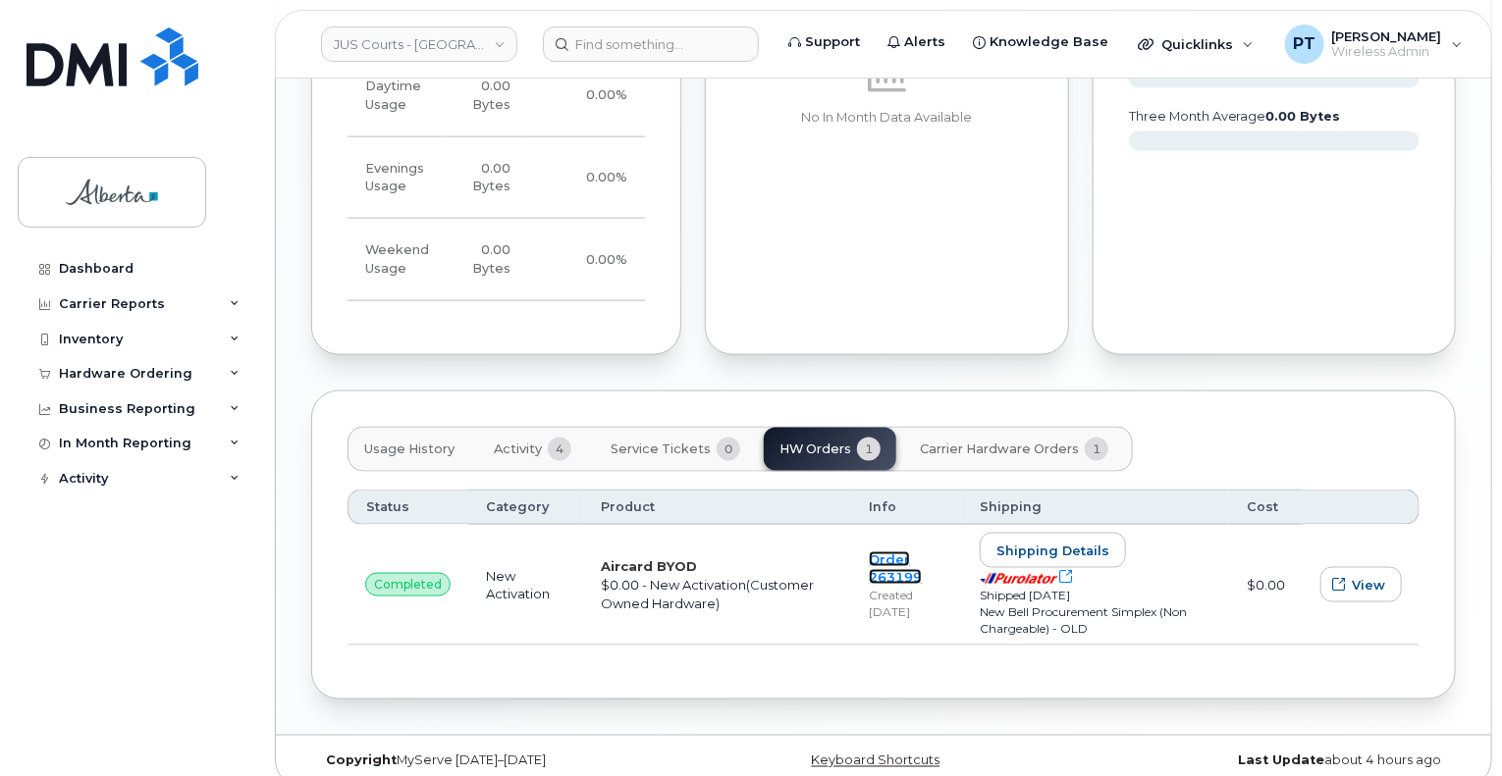
click at [891, 556] on link "Order 263199" at bounding box center [895, 569] width 53 height 34
click at [495, 442] on span "Activity" at bounding box center [518, 450] width 48 height 16
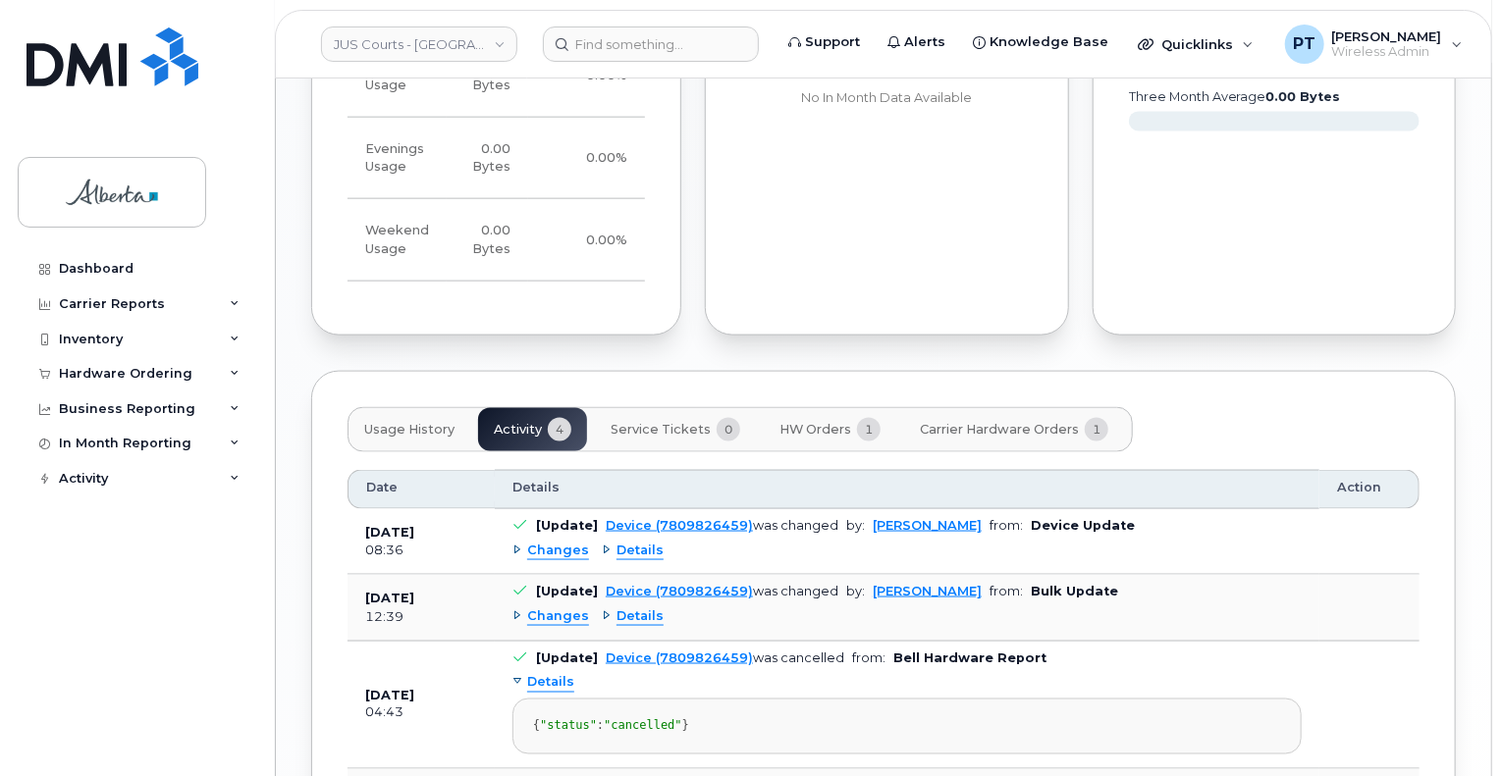
scroll to position [1309, 0]
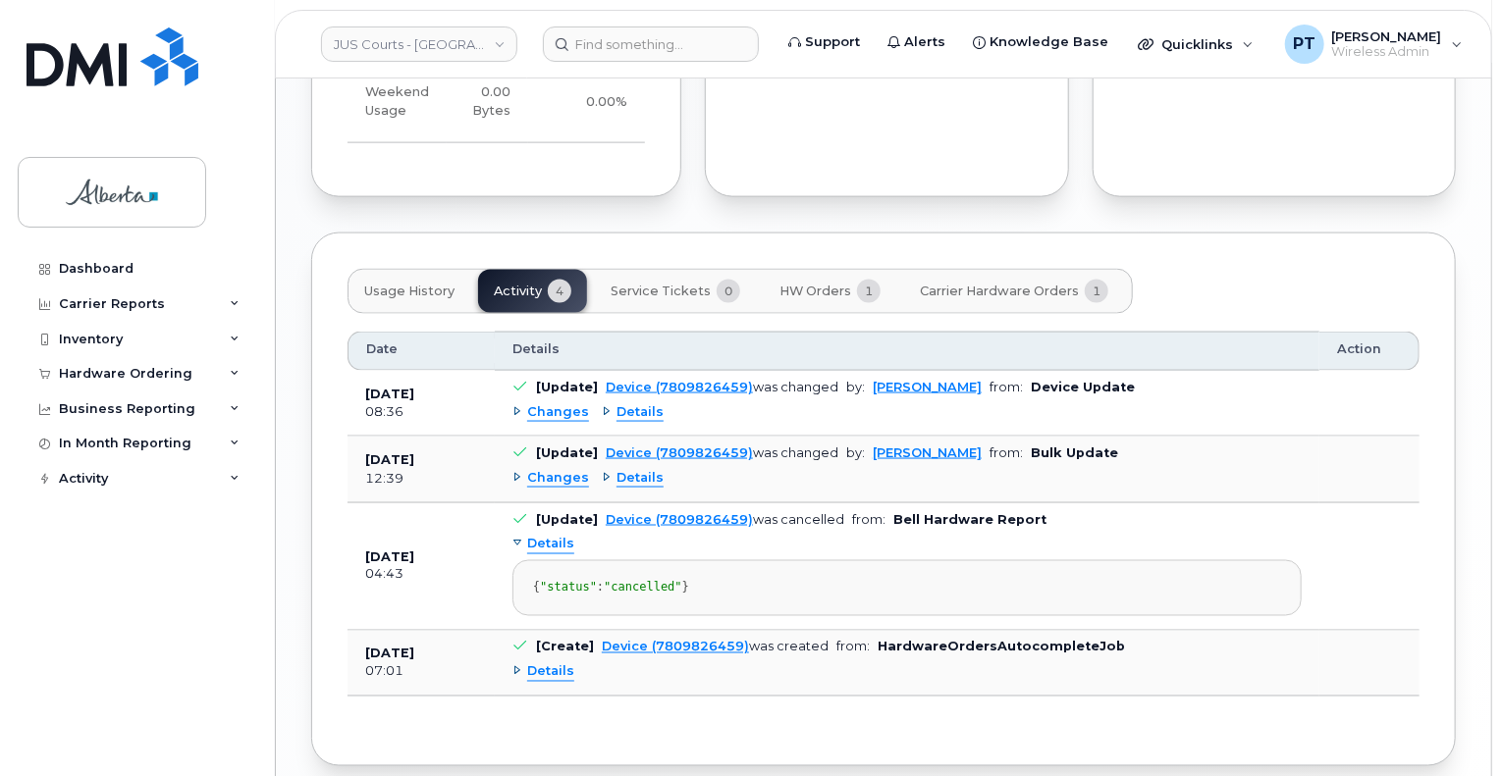
drag, startPoint x: 400, startPoint y: 265, endPoint x: 440, endPoint y: 340, distance: 84.8
click at [399, 284] on span "Usage History" at bounding box center [409, 292] width 90 height 16
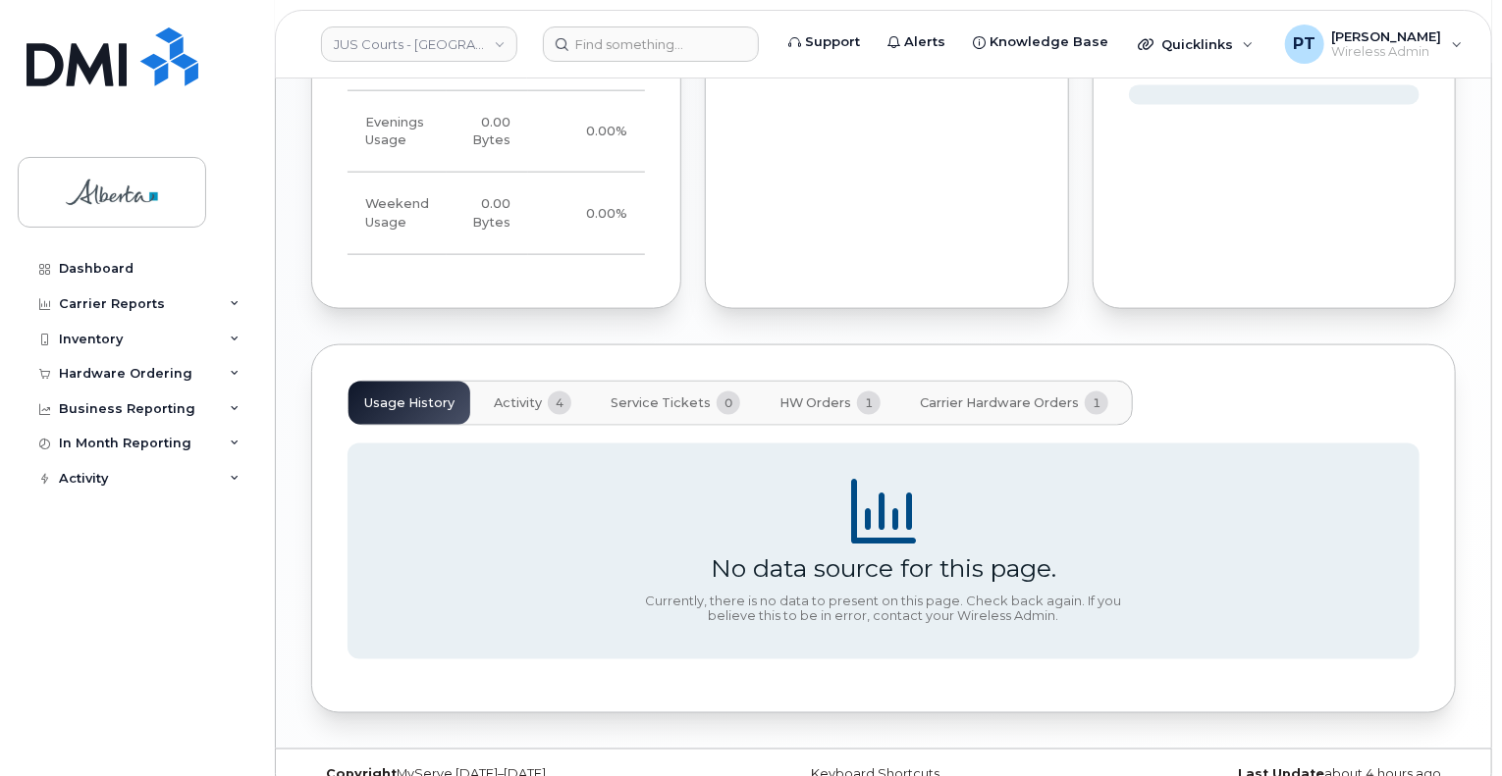
scroll to position [1113, 0]
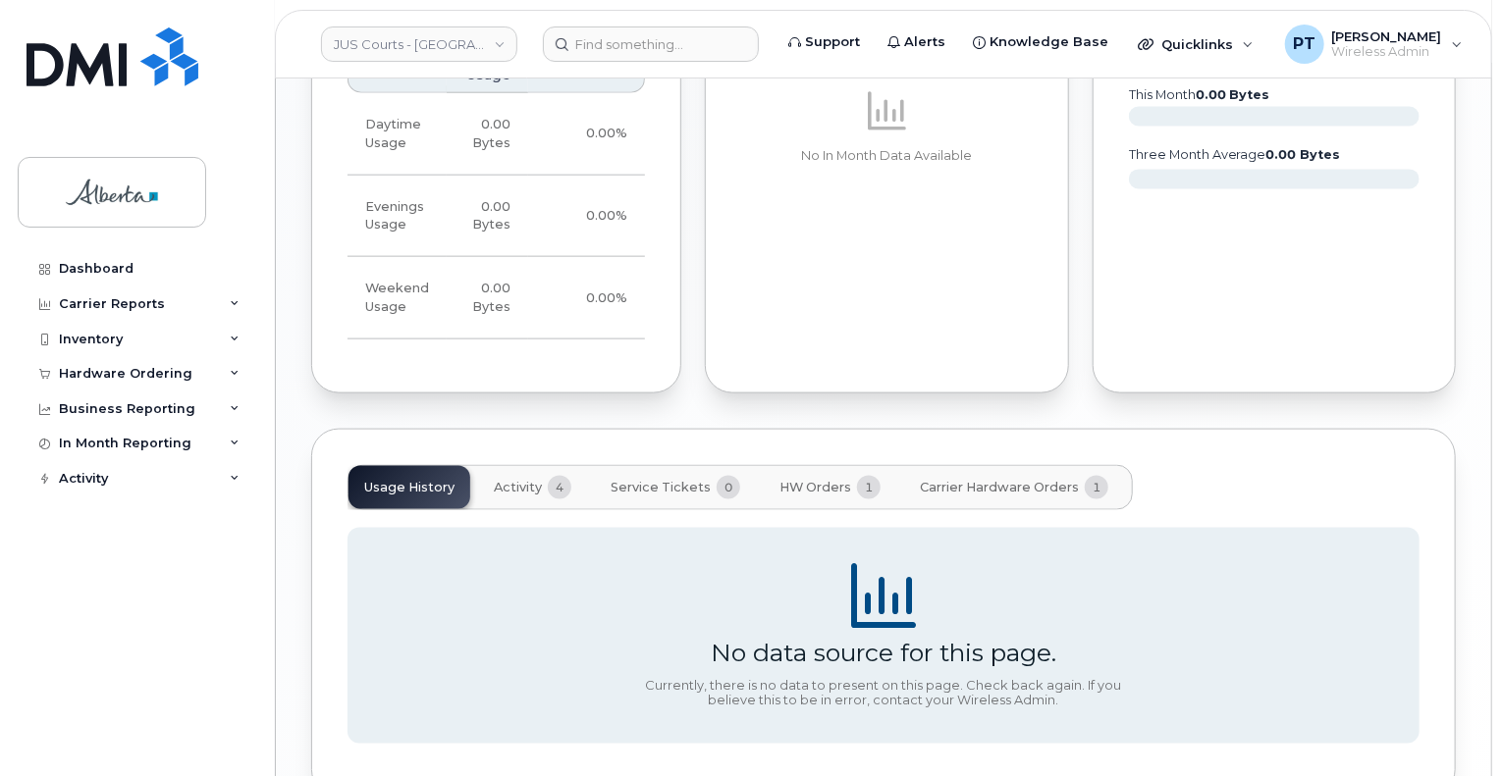
drag, startPoint x: 494, startPoint y: 235, endPoint x: 556, endPoint y: 316, distance: 102.3
click at [494, 235] on td "0.00 Bytes" at bounding box center [487, 217] width 81 height 82
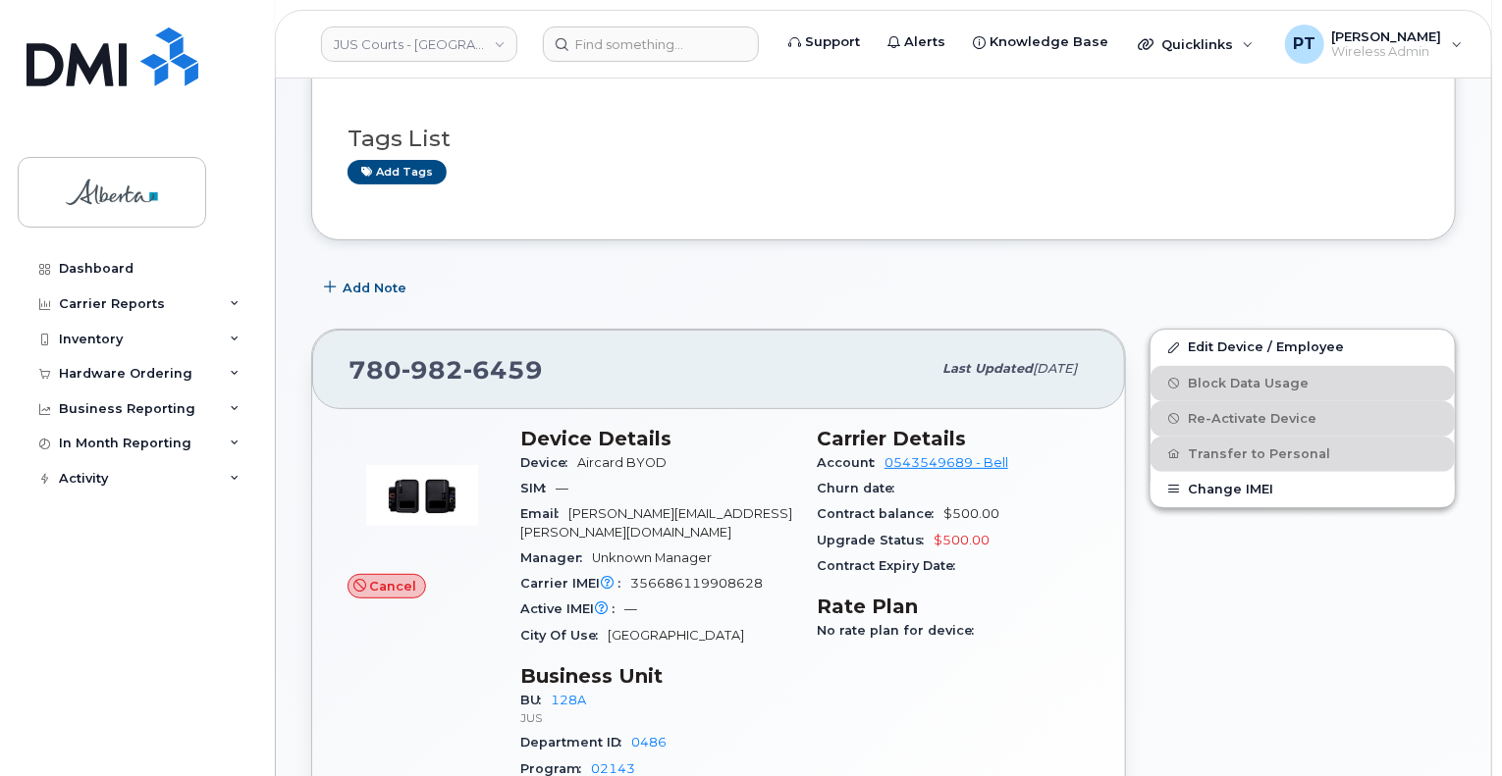
scroll to position [426, 0]
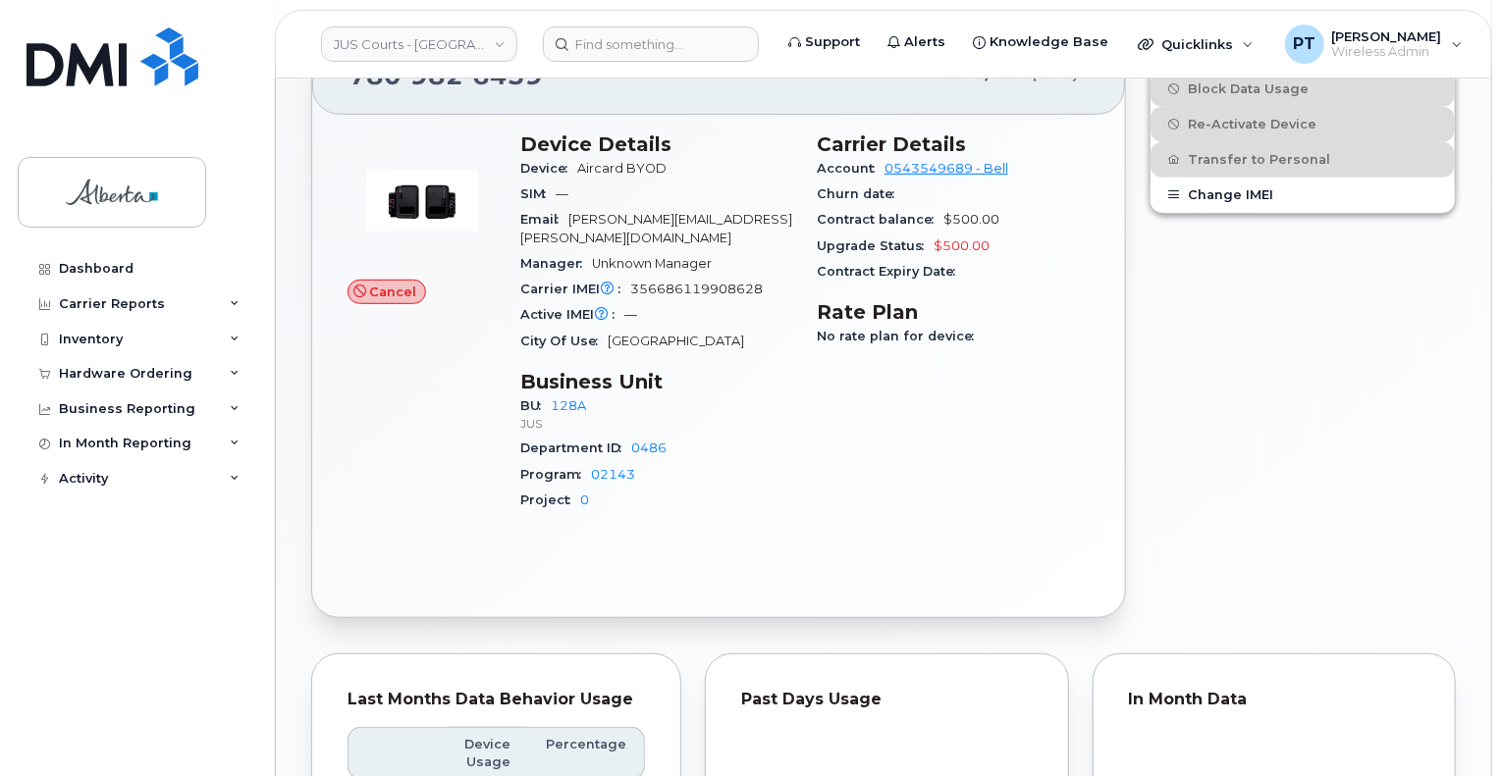
click at [862, 451] on div "Carrier Details Account 0543549689 - Bell Churn date Contract balance $500.00 U…" at bounding box center [953, 331] width 296 height 421
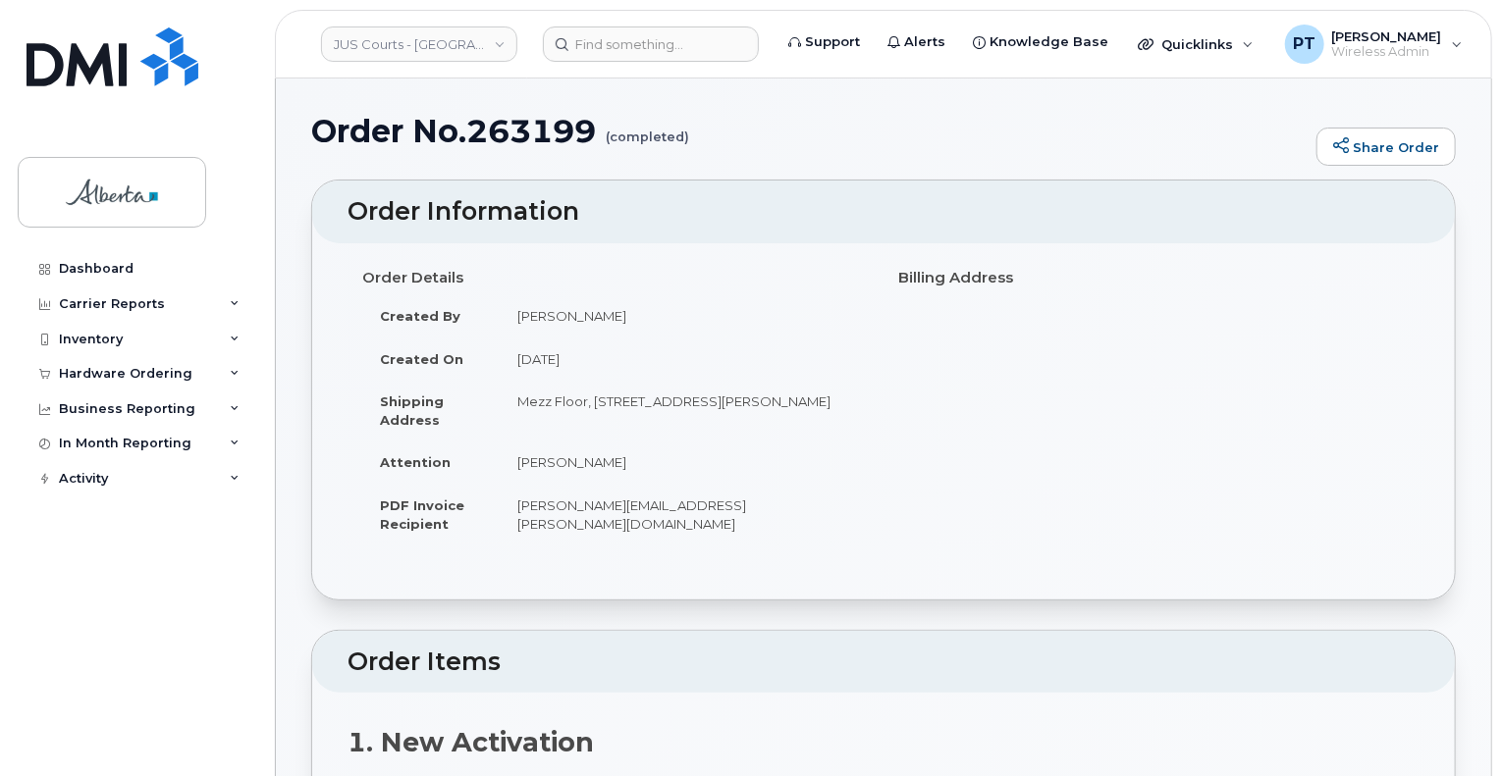
drag, startPoint x: 516, startPoint y: 313, endPoint x: 628, endPoint y: 317, distance: 112.0
click at [628, 317] on td "[PERSON_NAME]" at bounding box center [684, 315] width 369 height 43
click at [528, 317] on td "[PERSON_NAME]" at bounding box center [684, 315] width 369 height 43
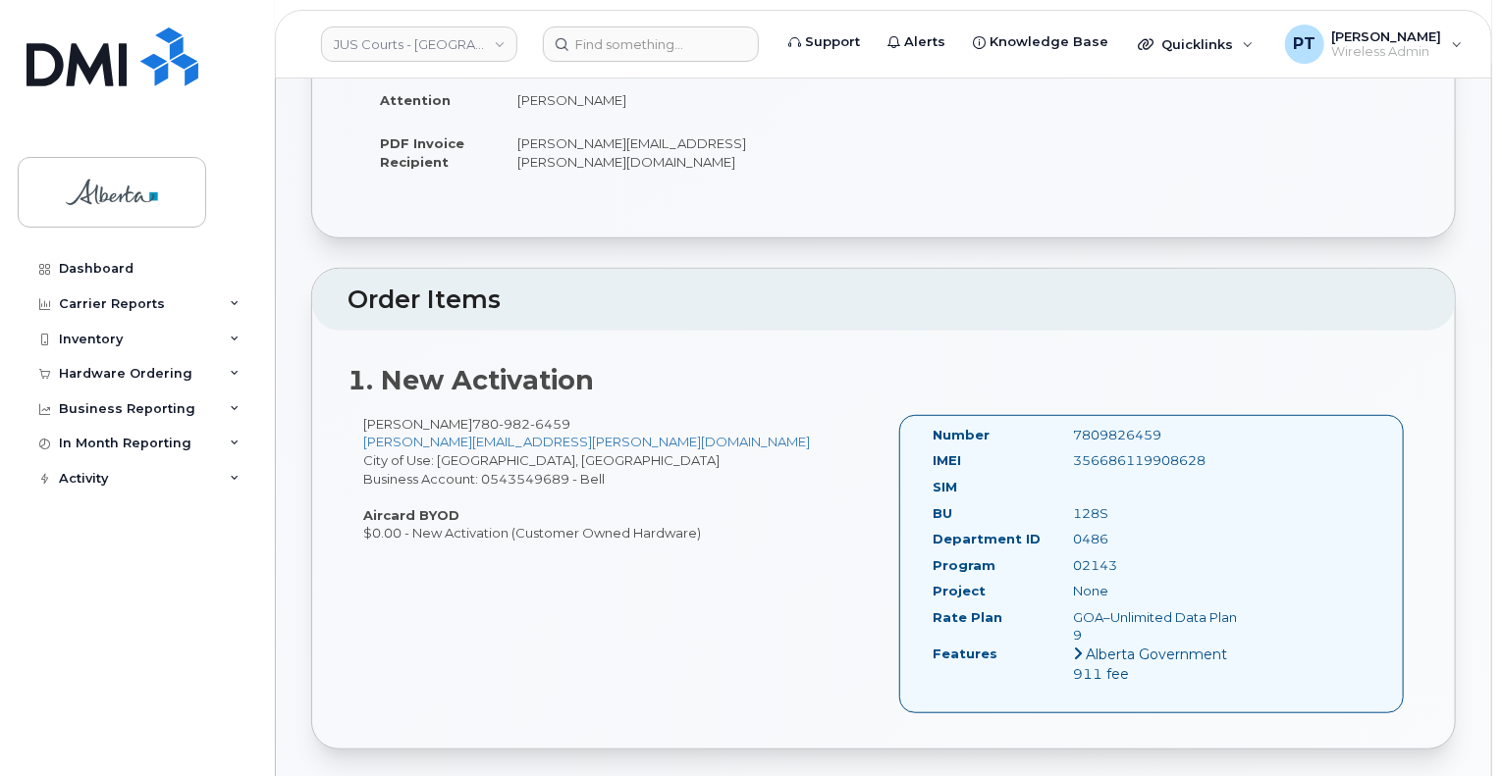
scroll to position [196, 0]
